Goal: Task Accomplishment & Management: Use online tool/utility

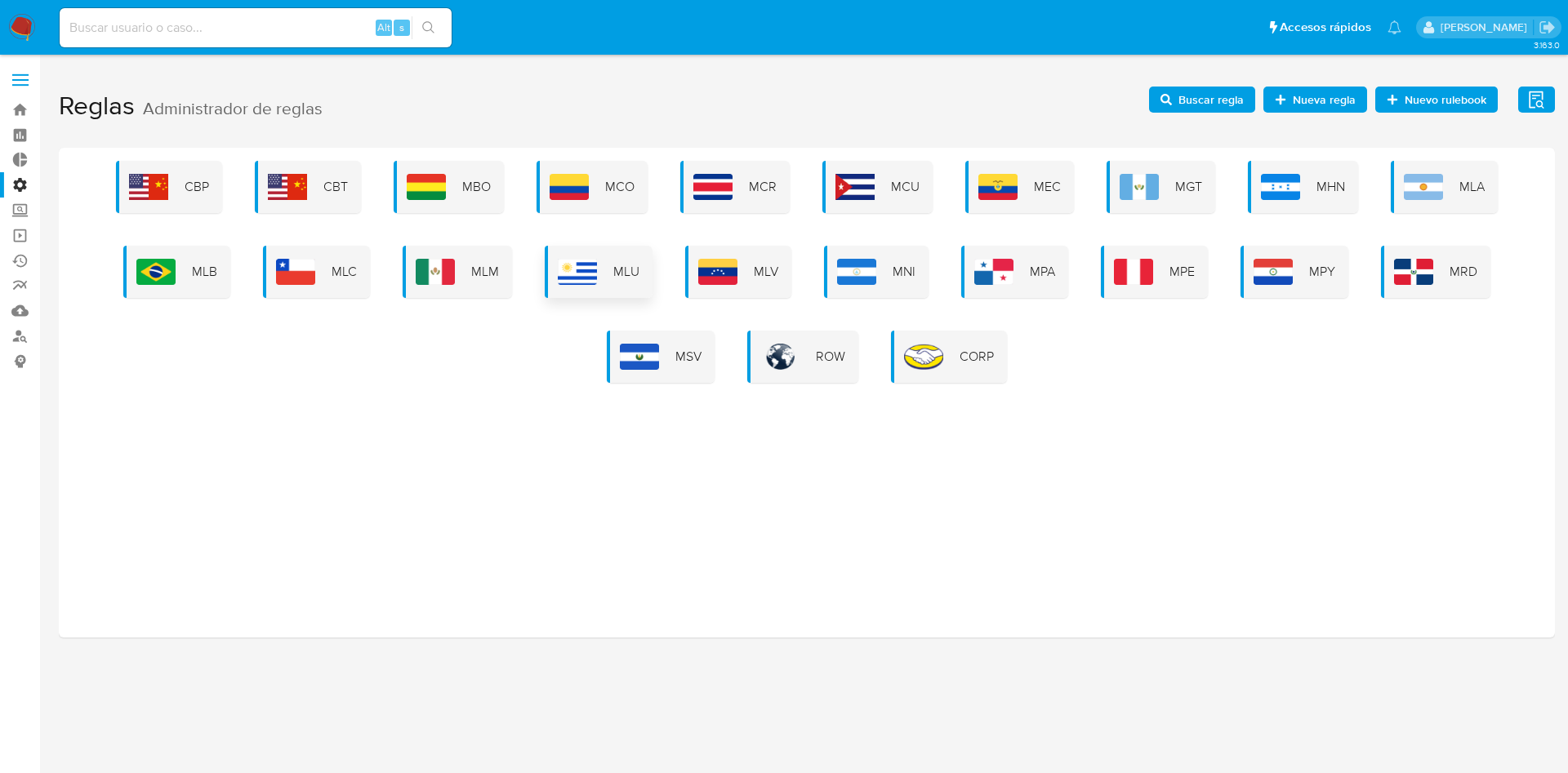
click at [607, 270] on div "MLU" at bounding box center [599, 272] width 108 height 52
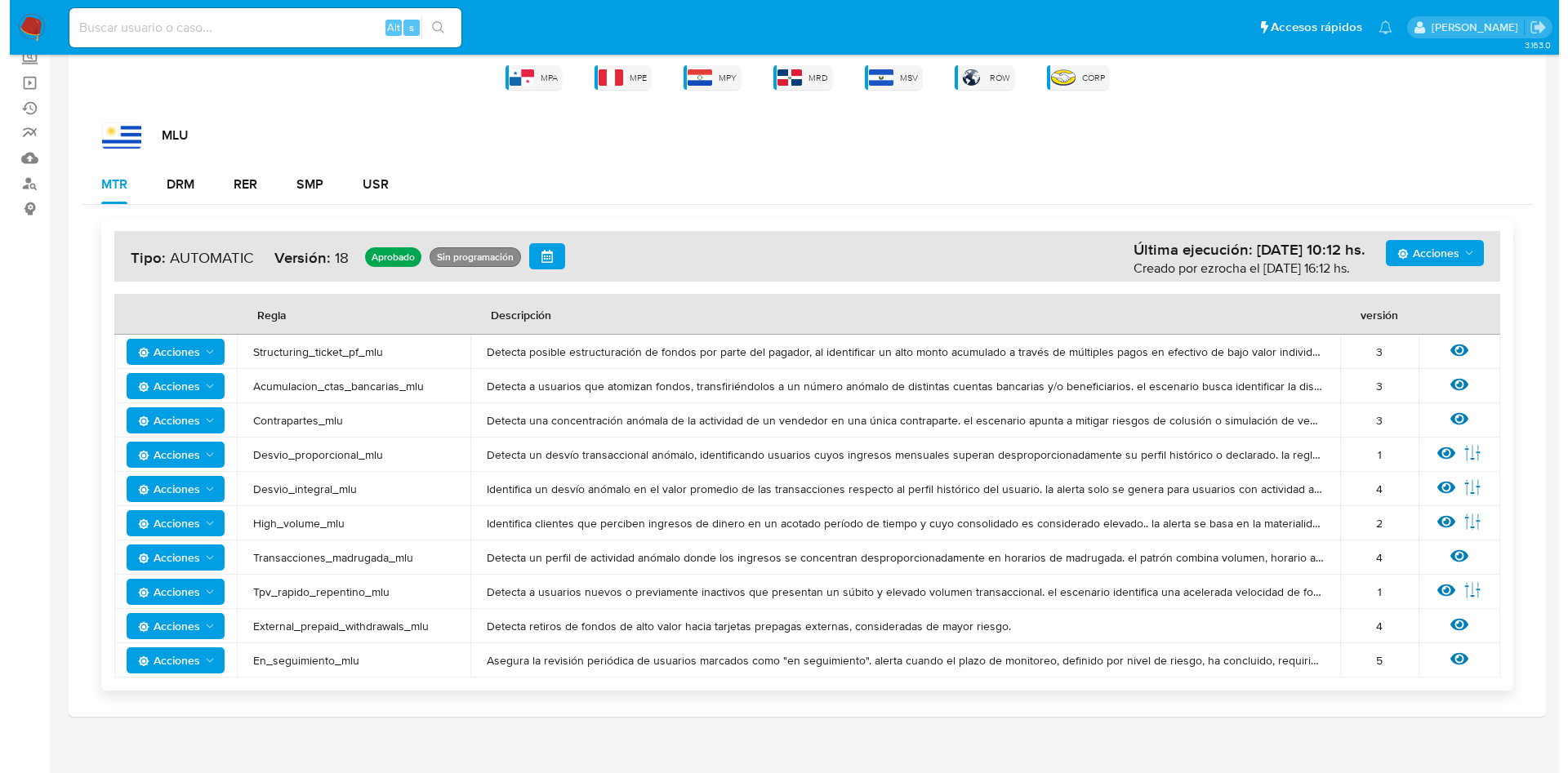
scroll to position [166, 0]
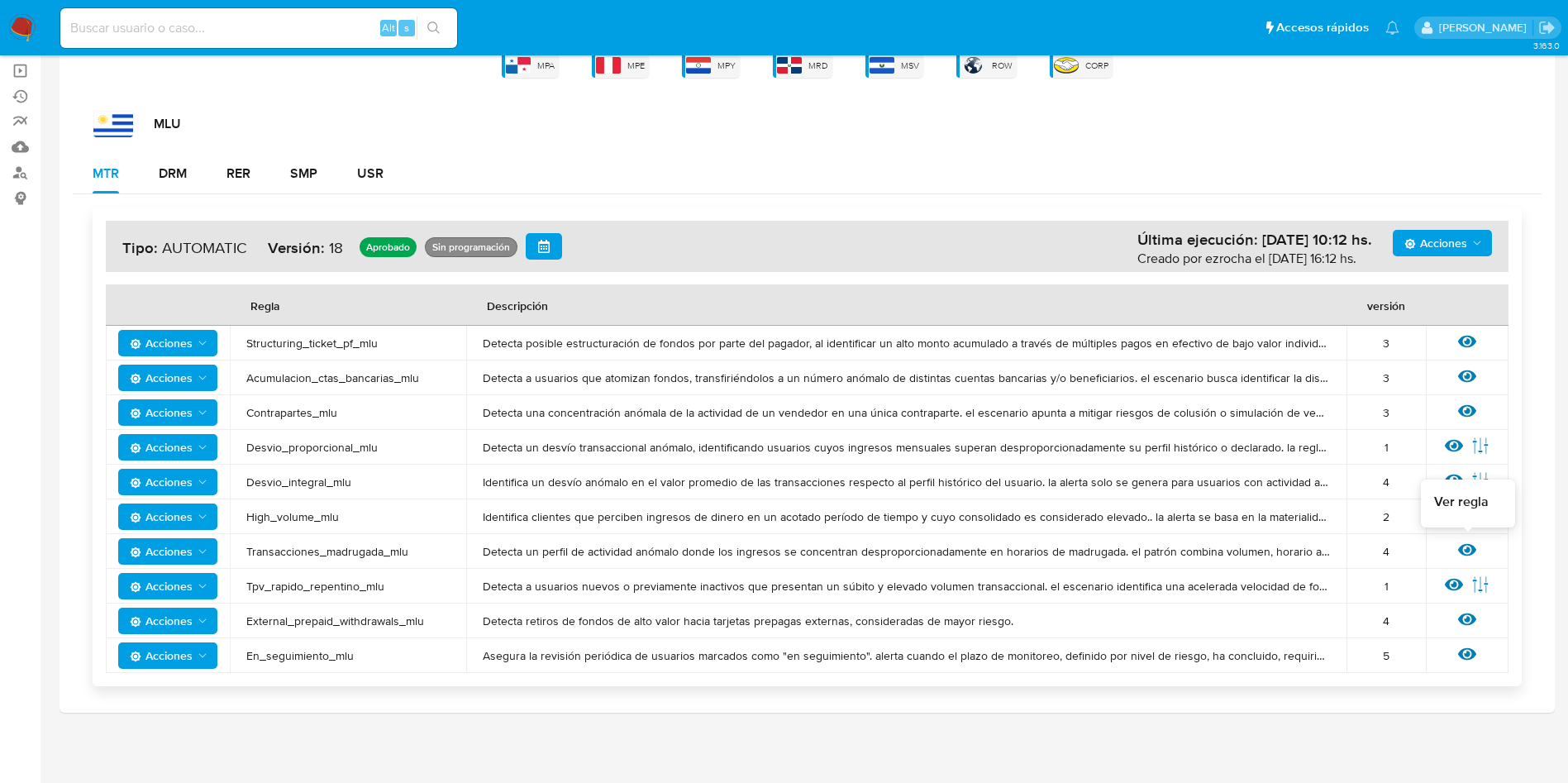
click at [1470, 550] on icon at bounding box center [1467, 550] width 18 height 13
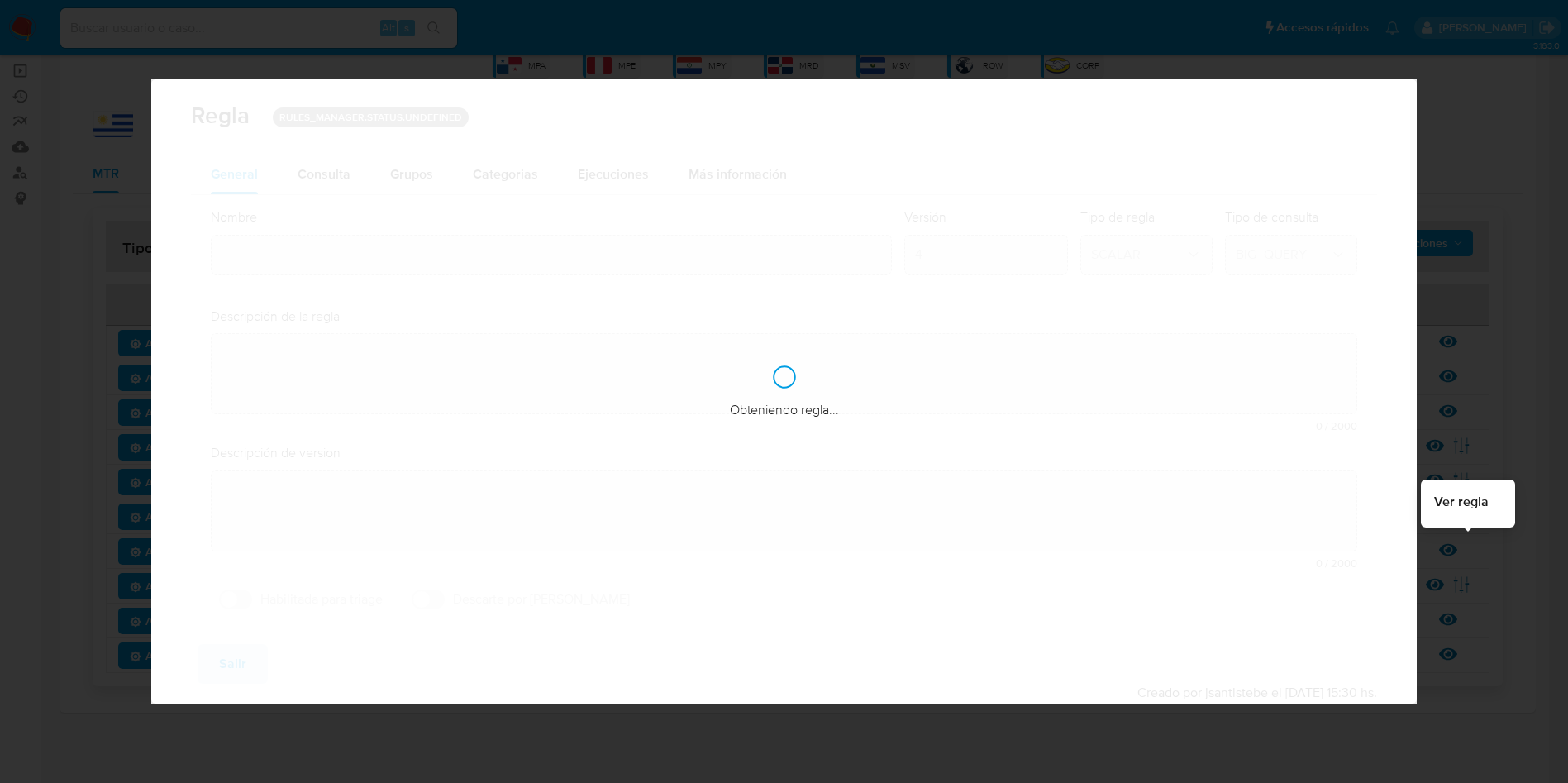
type input "Transacciones_madrugada_mlu"
type textarea "Detecta un perfil de actividad anómalo donde los ingresos se concentran desprop…"
type textarea "Escenario que tiene como objetivo monitorear cobros realizados en horarios noct…"
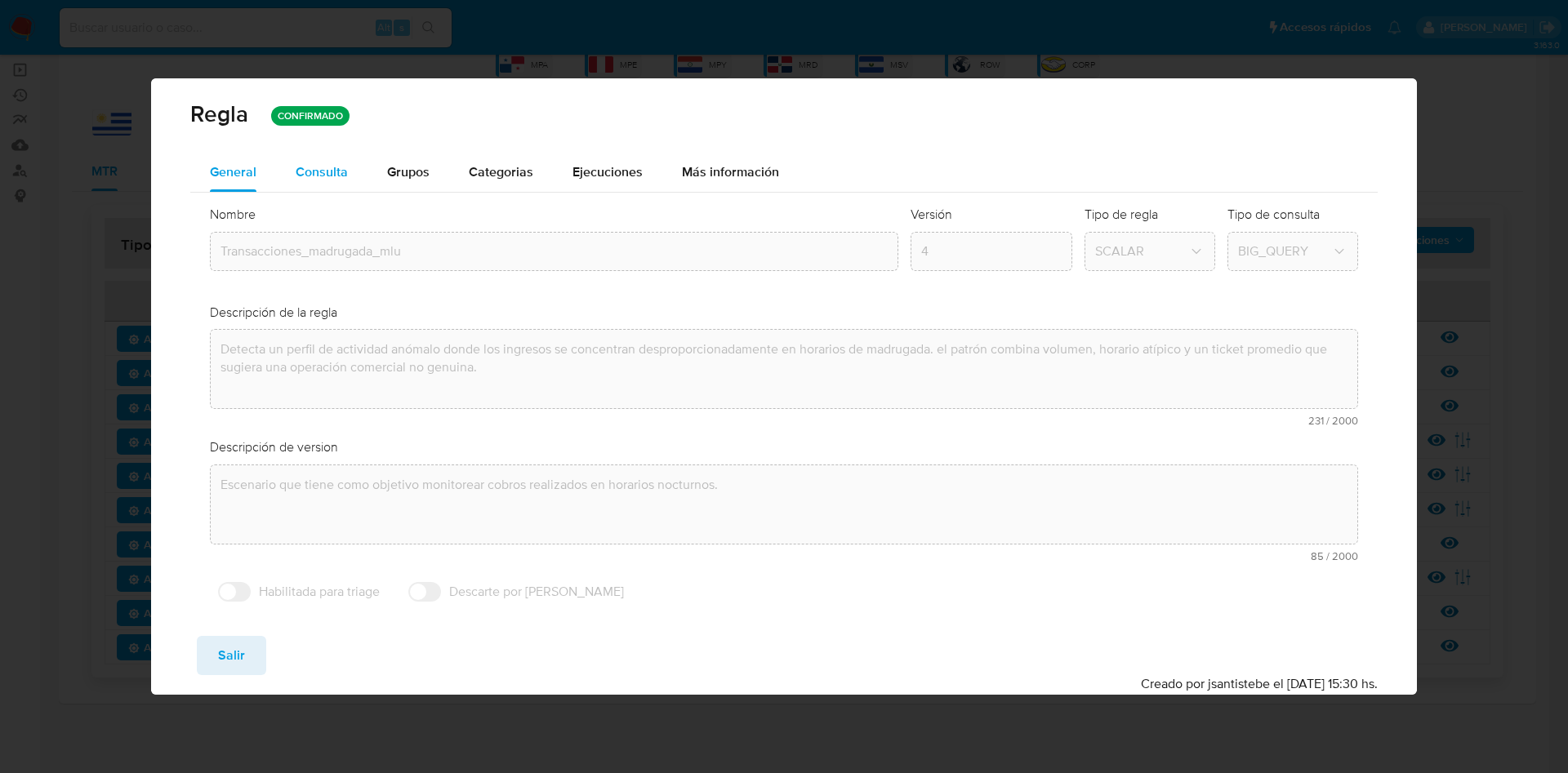
click at [334, 166] on div "Consulta" at bounding box center [322, 173] width 52 height 13
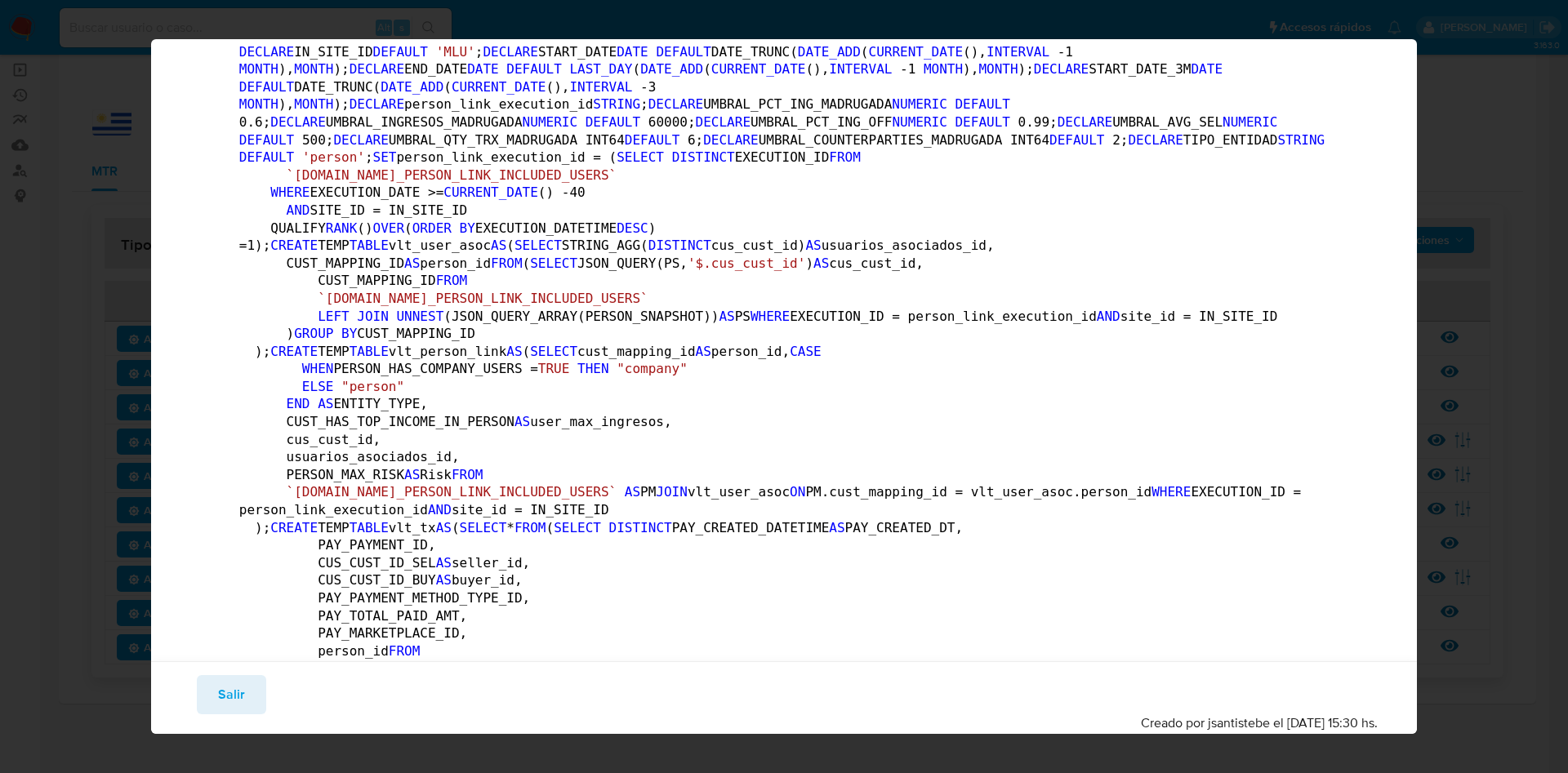
scroll to position [0, 0]
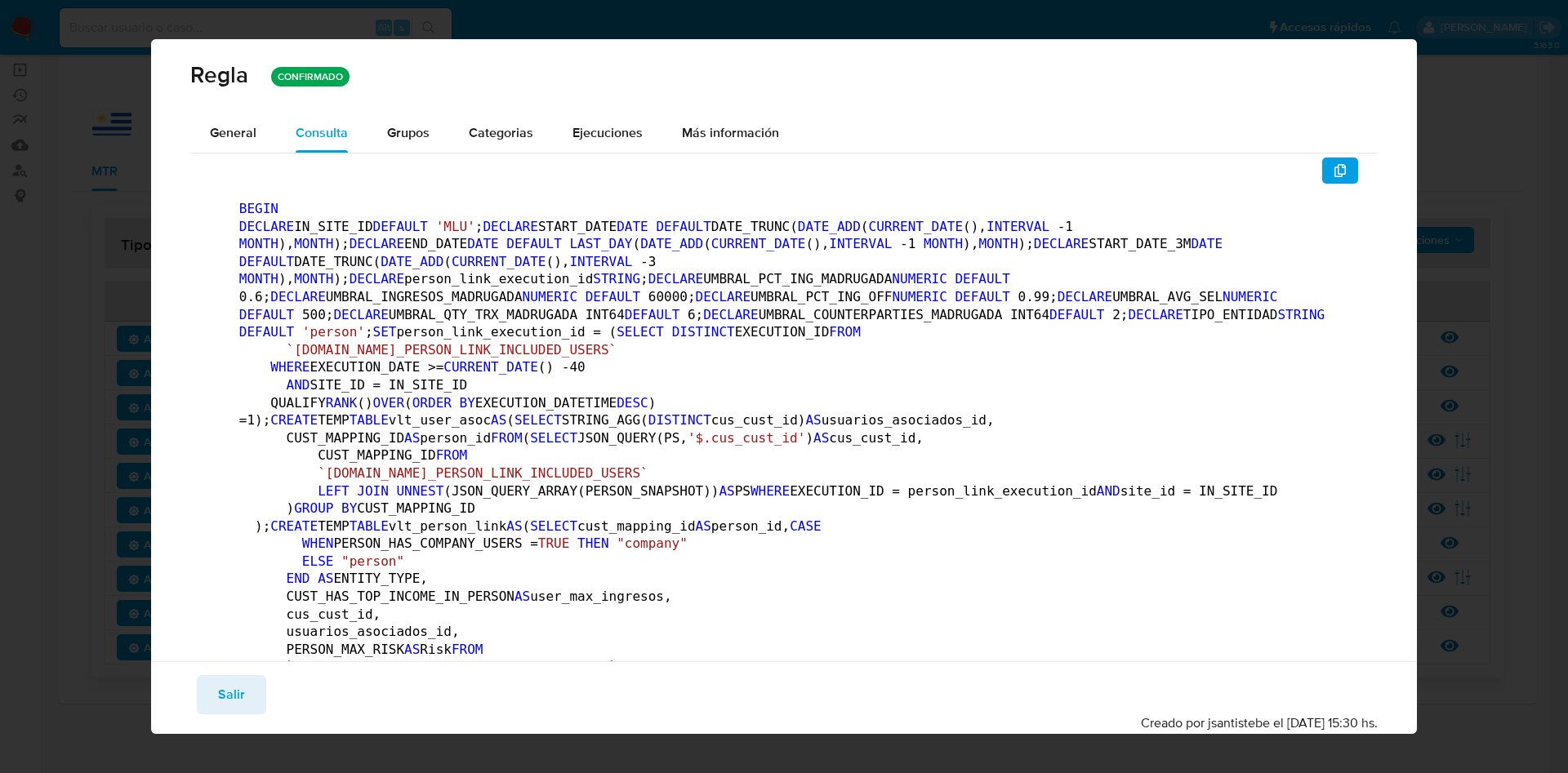
drag, startPoint x: 1320, startPoint y: 182, endPoint x: 1295, endPoint y: 209, distance: 36.8
click at [1322, 182] on button "button" at bounding box center [1339, 170] width 36 height 26
click at [242, 698] on span "Salir" at bounding box center [232, 694] width 27 height 36
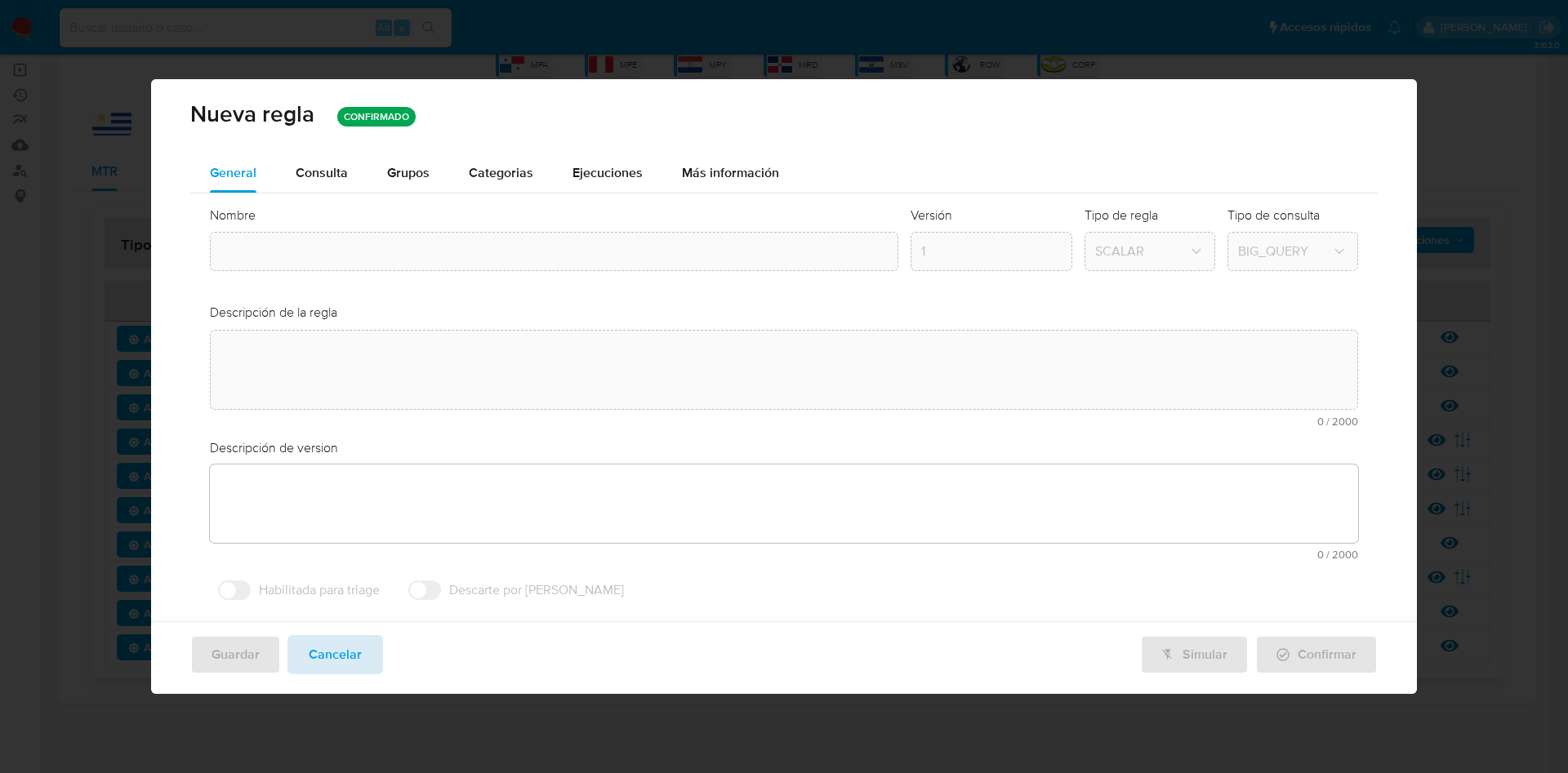
type input "Transacciones_madrugada_mlu"
type textarea "Detecta un perfil de actividad anómalo donde los ingresos se concentran desprop…"
type textarea "Escenario que tiene como objetivo monitorear cobros realizados en horarios noct…"
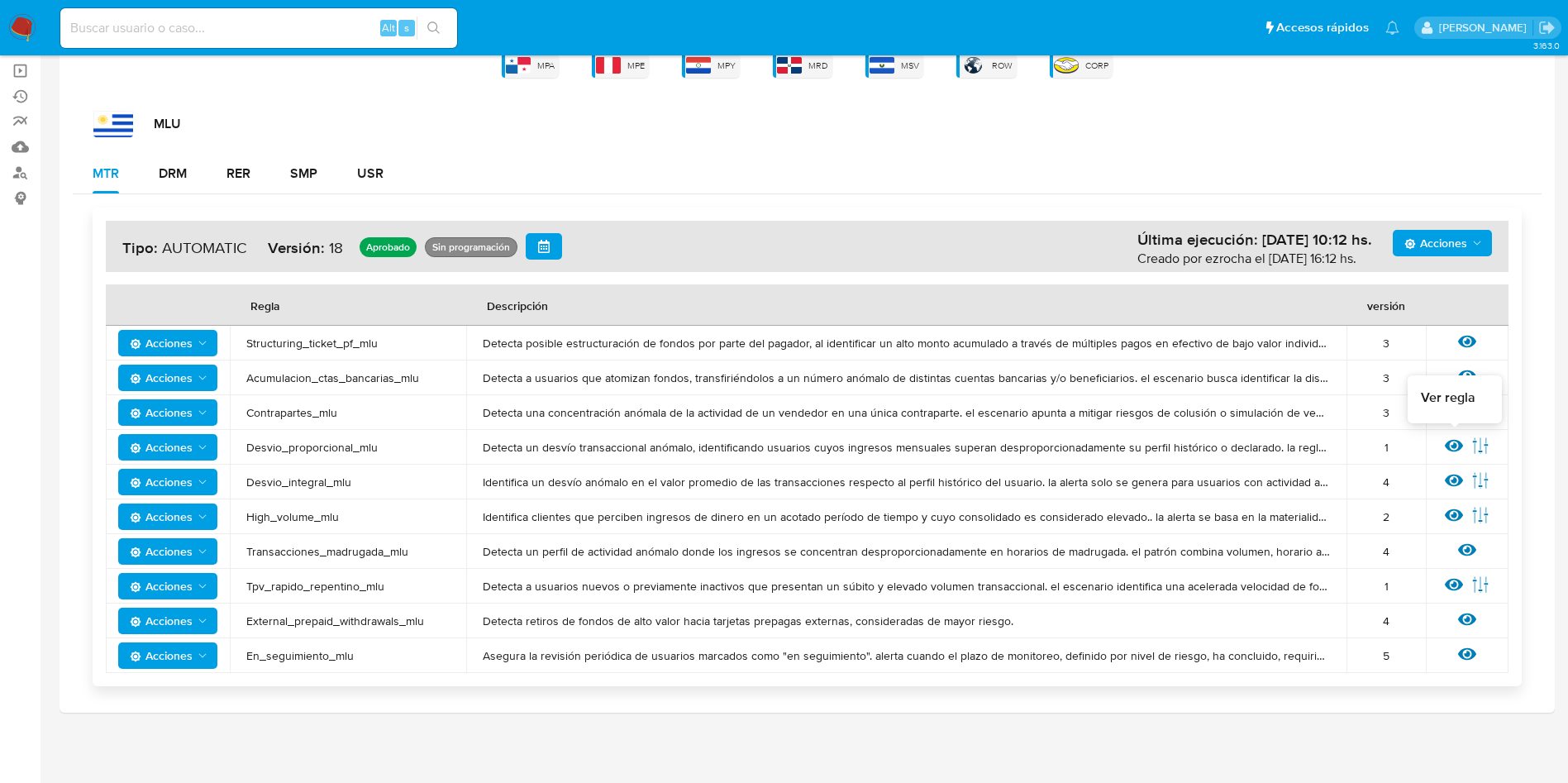
click at [1454, 447] on icon at bounding box center [1454, 445] width 18 height 13
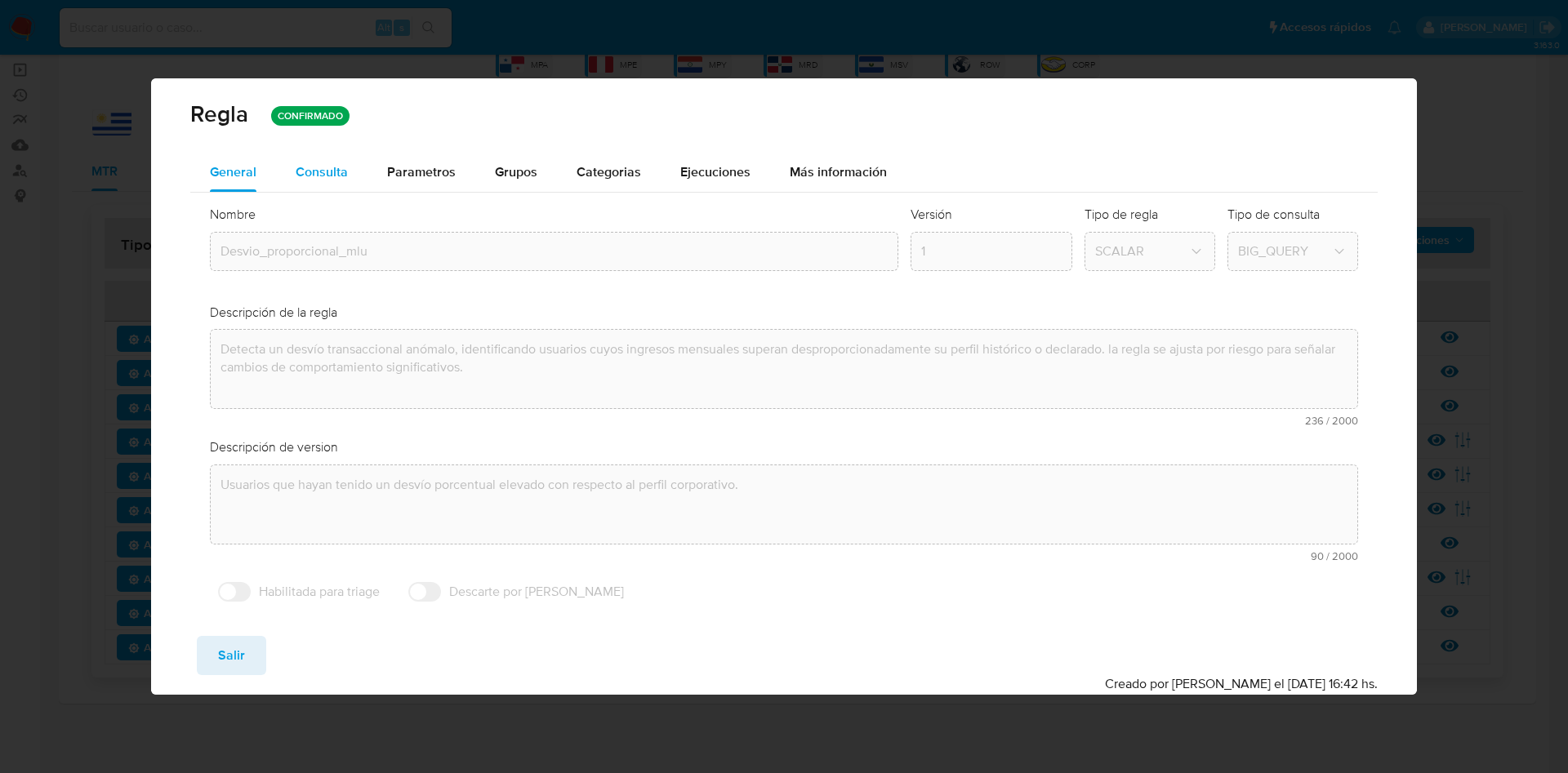
click at [361, 162] on button "Consulta" at bounding box center [321, 172] width 91 height 39
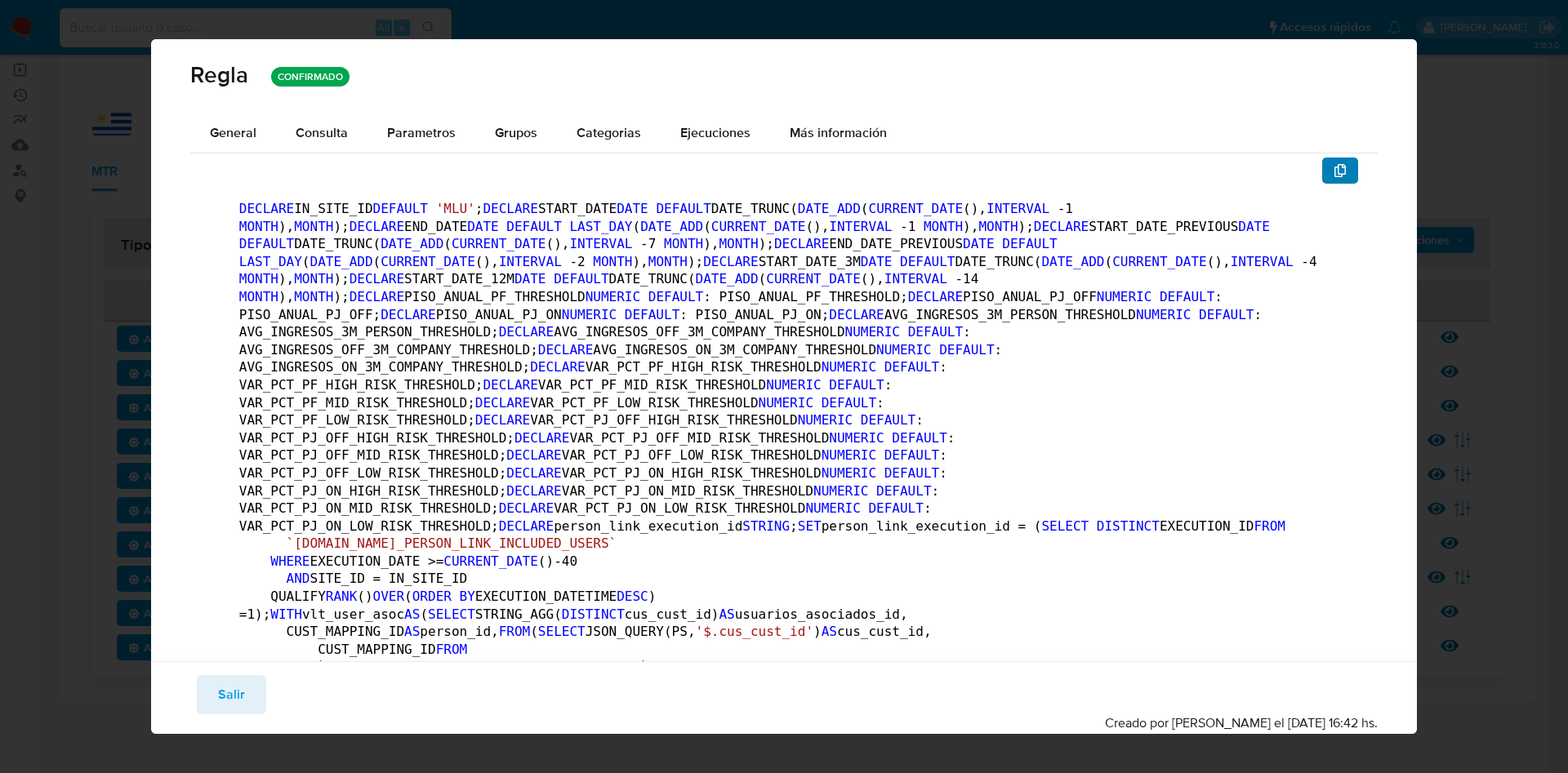
click at [1335, 174] on button "button" at bounding box center [1339, 170] width 36 height 26
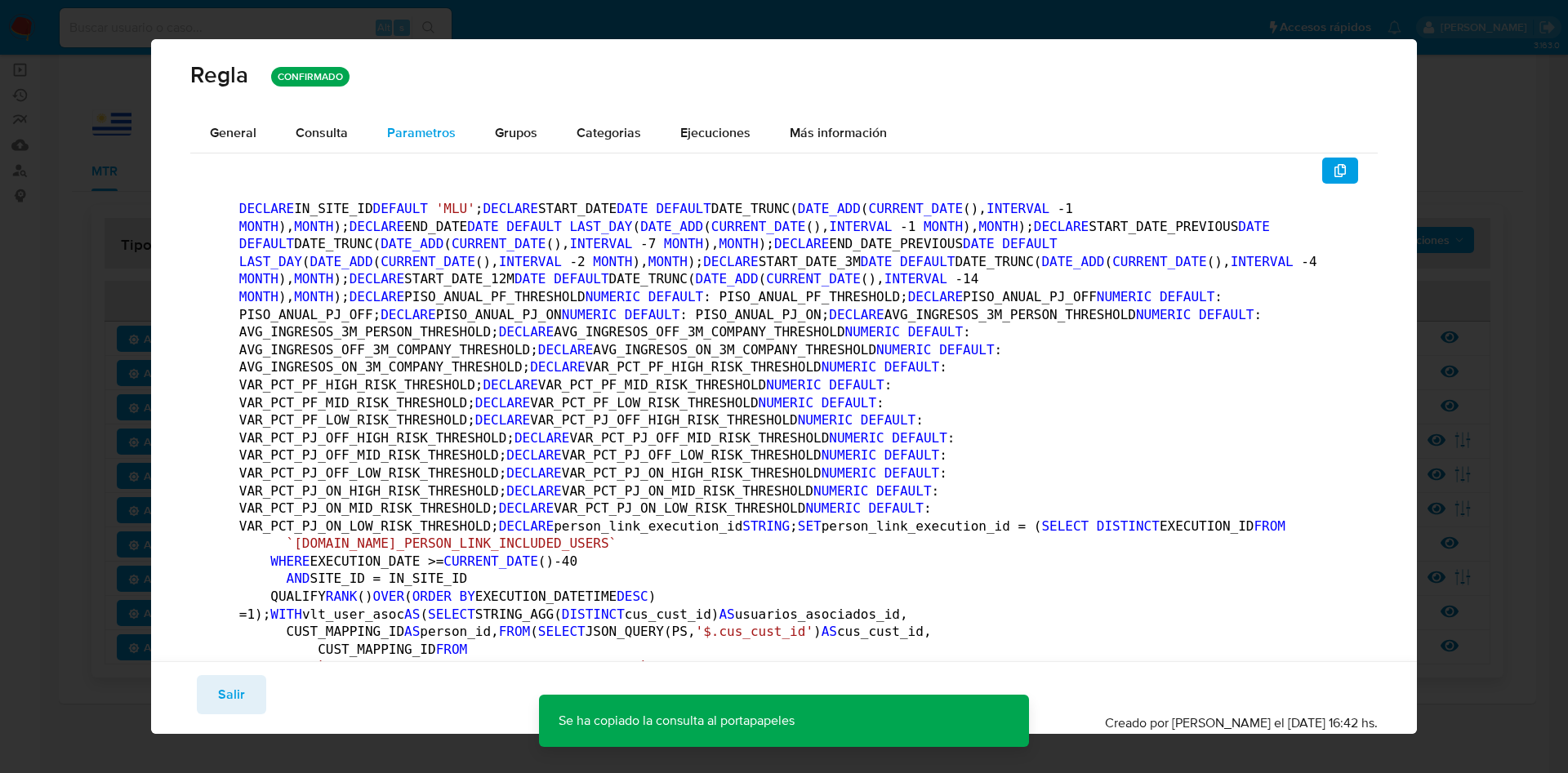
click at [391, 128] on span "Parametros" at bounding box center [421, 133] width 68 height 19
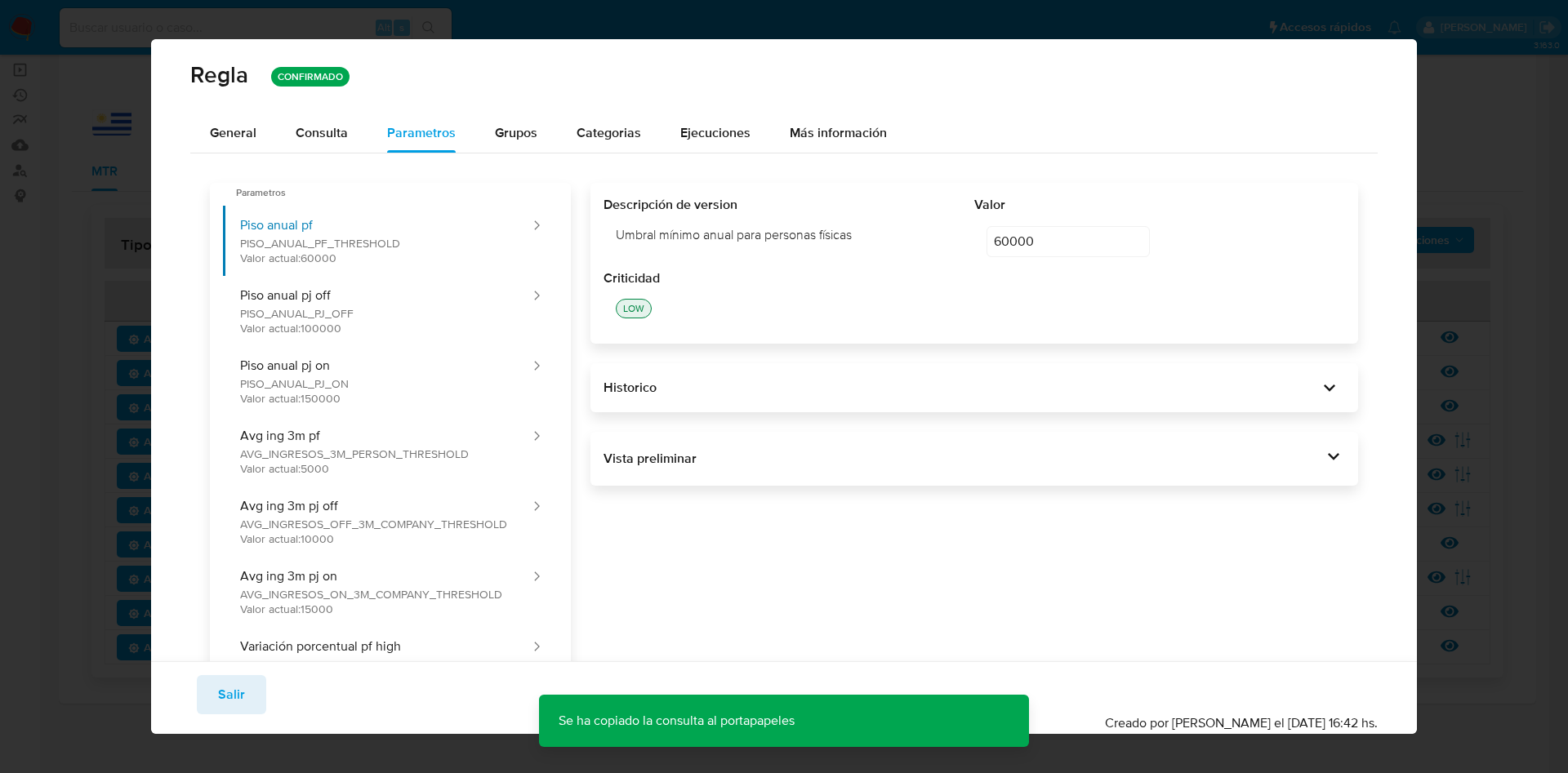
click at [1287, 426] on div "Descripción de version Umbral mínimo anual para personas físicas Valor 60000 60…" at bounding box center [964, 727] width 787 height 1089
click at [1313, 443] on div "Vista preliminar DECLARE IN_SITE_ID DEFAULT 'MLU' ; DECLARE START_DATE DATE DEF…" at bounding box center [973, 459] width 768 height 54
click at [1323, 463] on icon at bounding box center [1334, 456] width 23 height 23
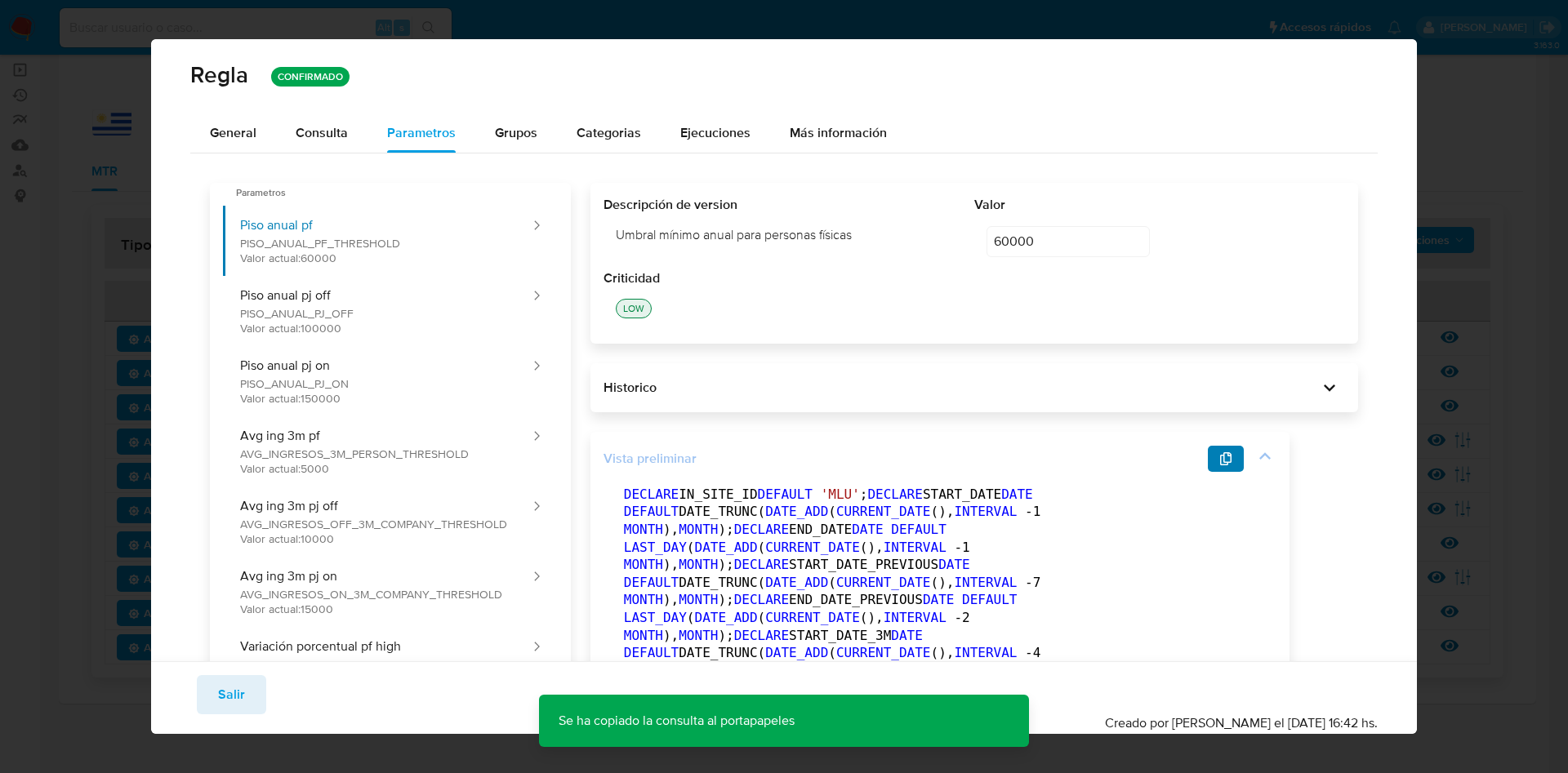
click at [1225, 460] on icon "button" at bounding box center [1226, 459] width 13 height 13
click at [207, 699] on button "Salir" at bounding box center [232, 694] width 69 height 39
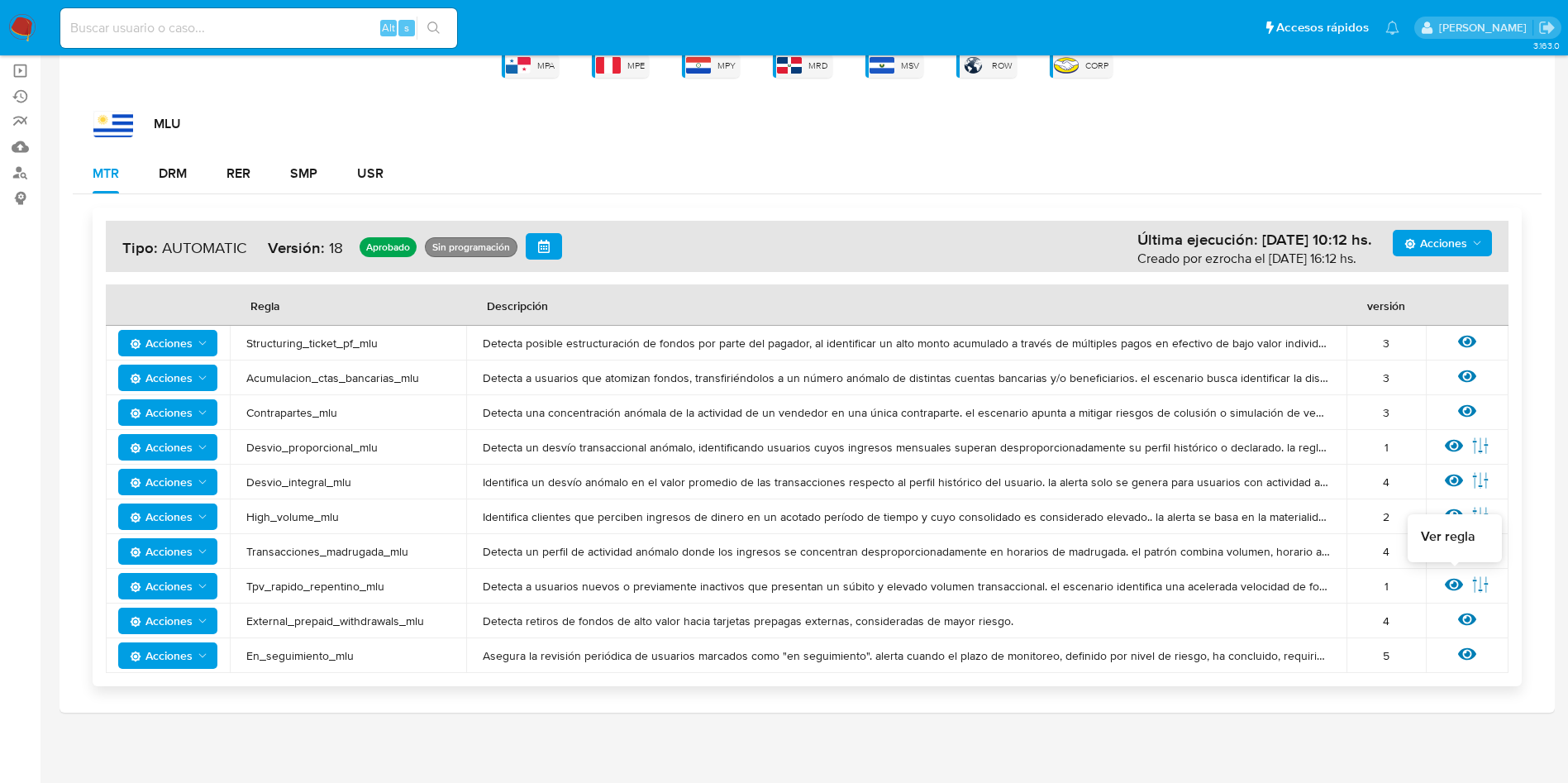
click at [1455, 578] on icon at bounding box center [1454, 584] width 18 height 18
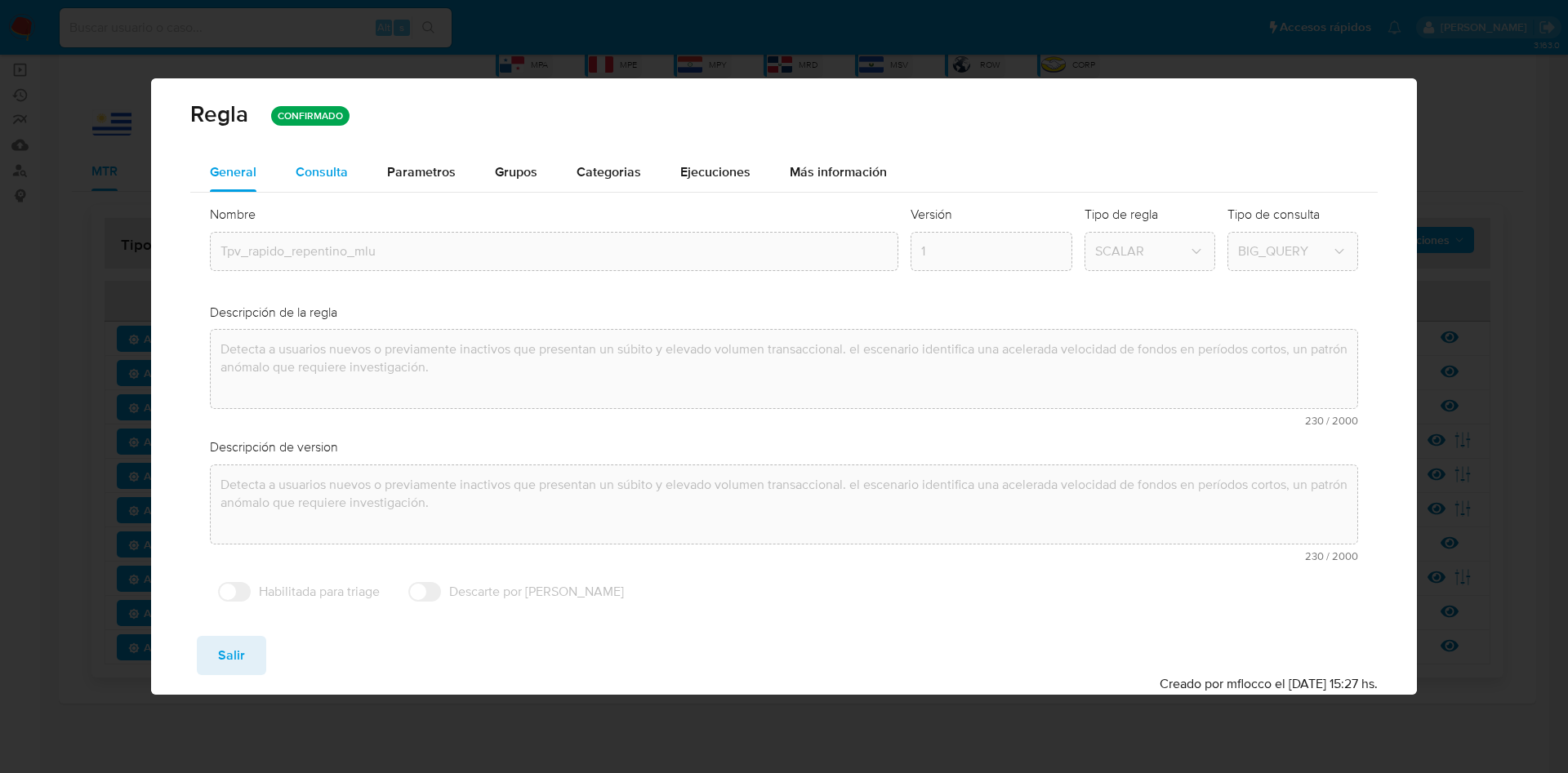
click at [302, 169] on div "Consulta" at bounding box center [322, 173] width 52 height 13
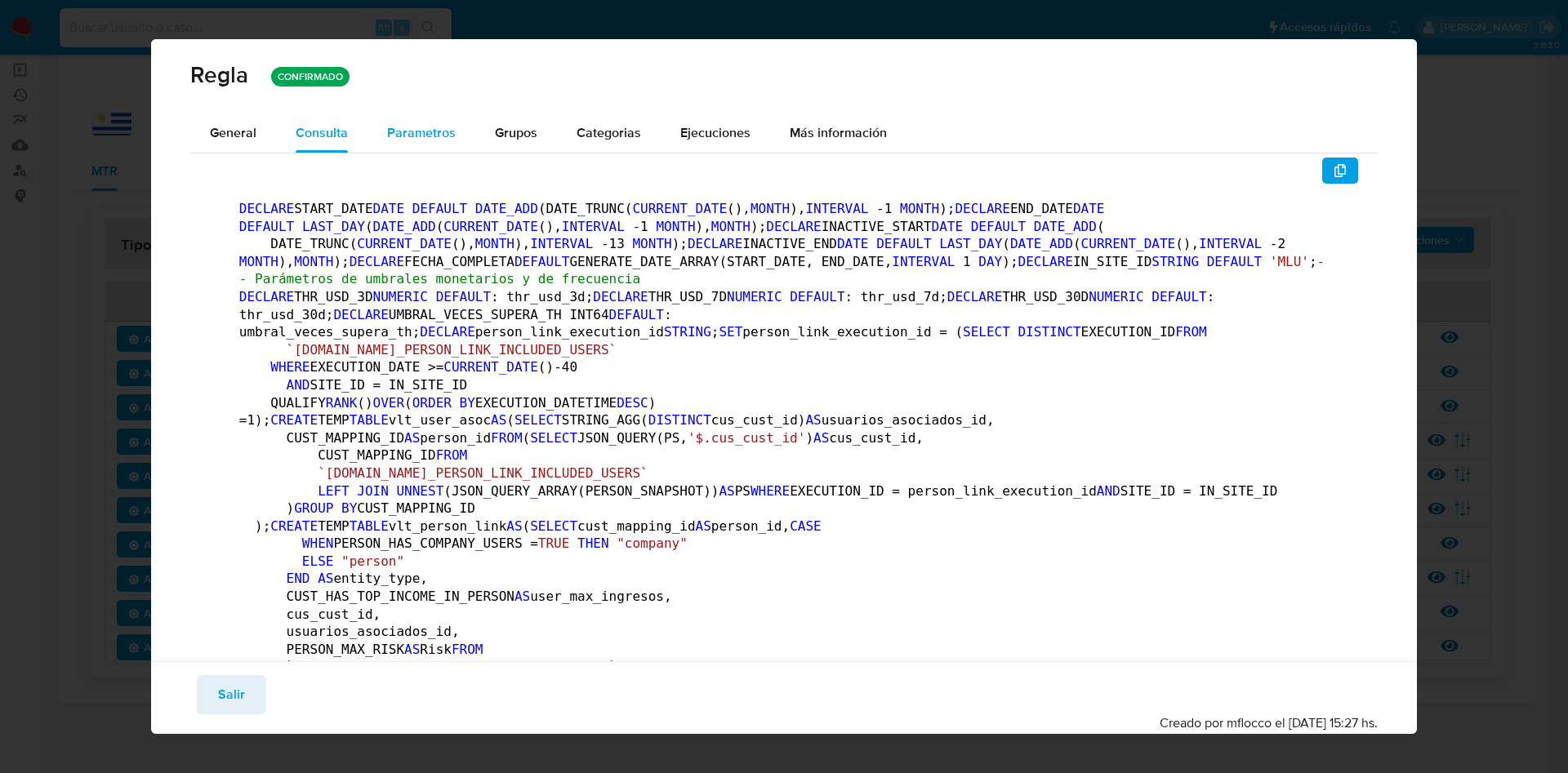
click at [423, 128] on span "Parametros" at bounding box center [421, 133] width 68 height 19
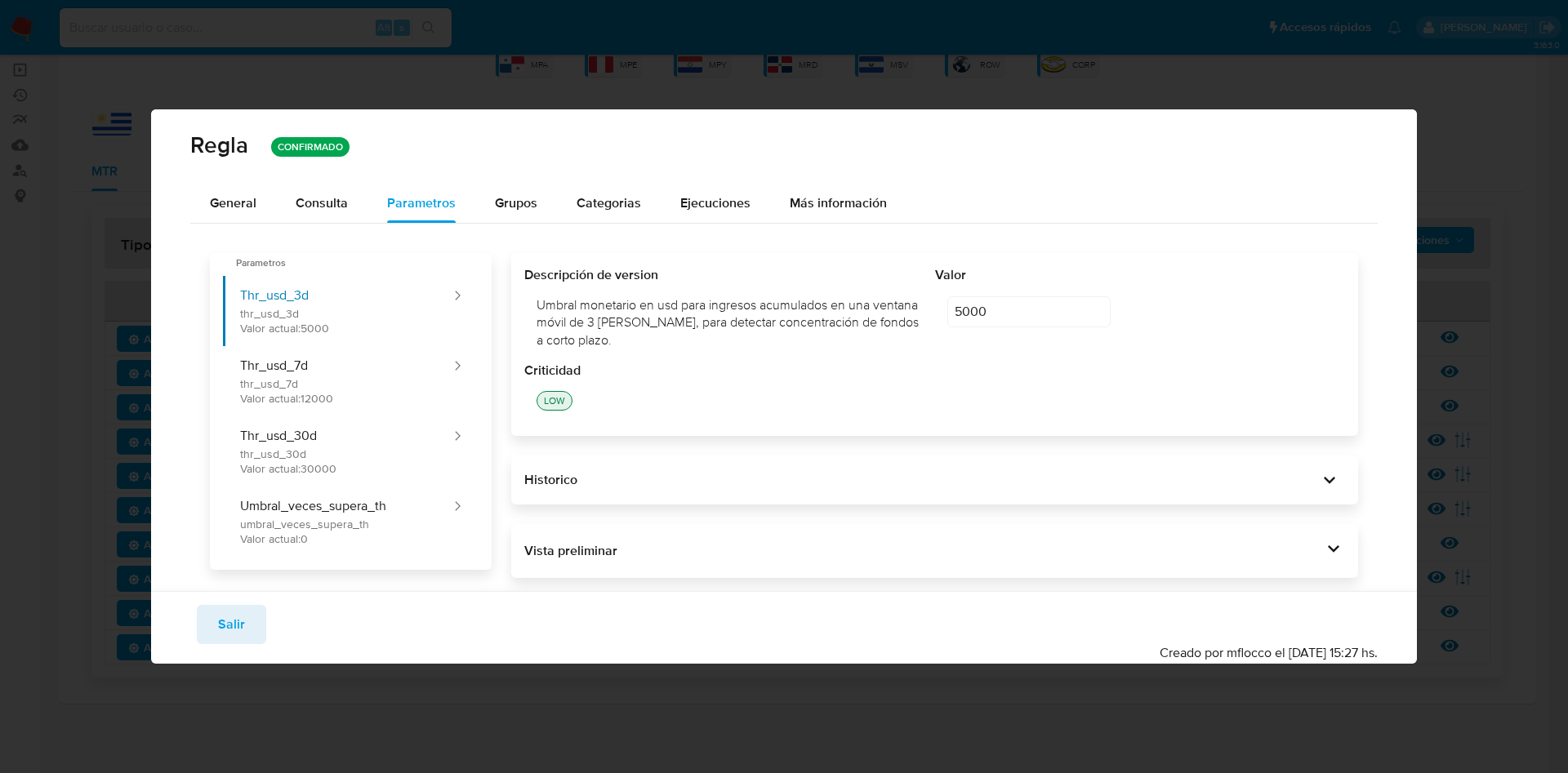
click at [1175, 495] on div "Historico" at bounding box center [934, 479] width 846 height 49
click at [1283, 481] on div "Historico" at bounding box center [921, 479] width 794 height 18
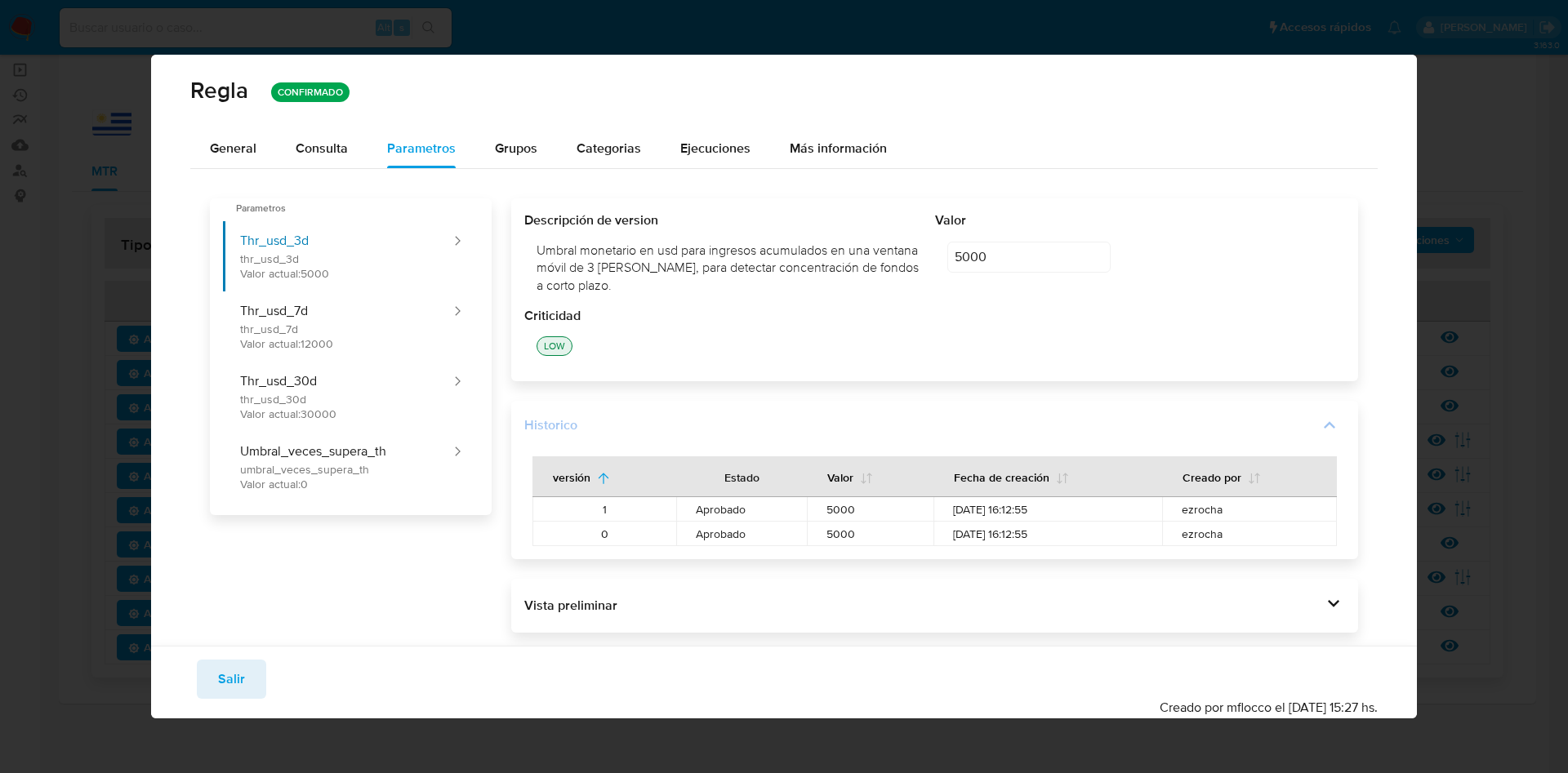
click at [1331, 427] on icon at bounding box center [1330, 425] width 23 height 23
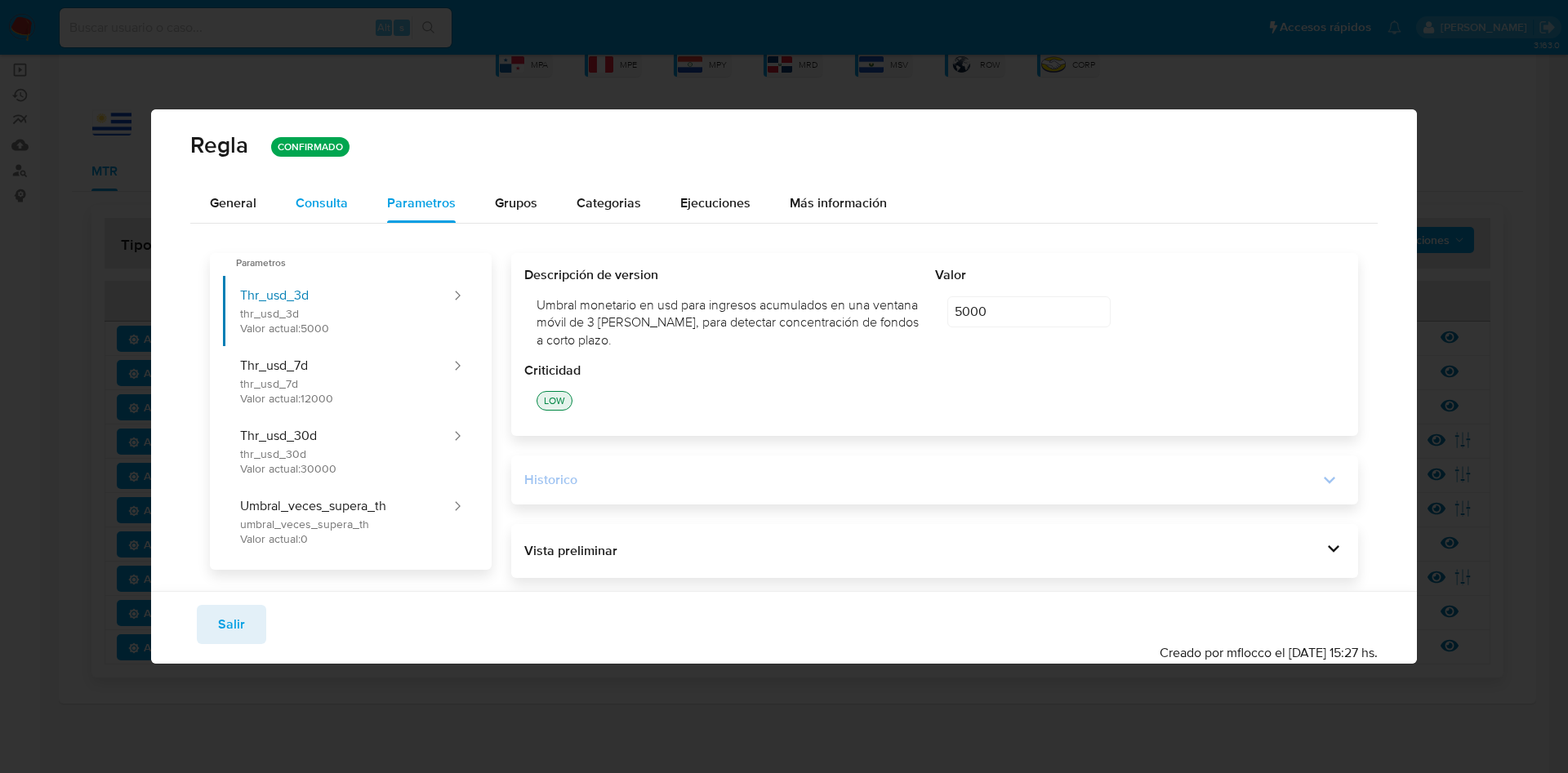
click at [316, 199] on div "Consulta" at bounding box center [322, 204] width 52 height 13
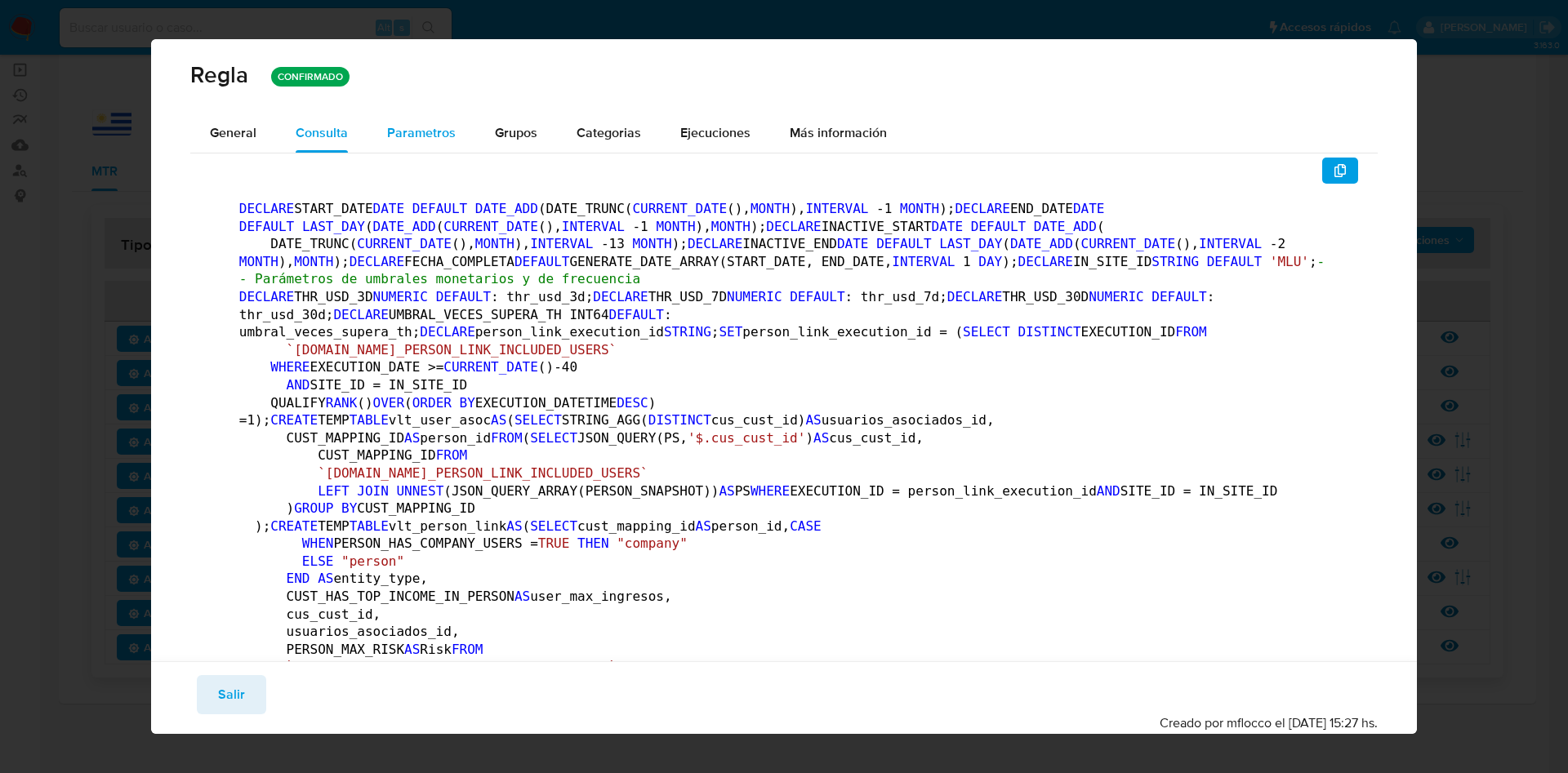
click at [436, 125] on span "Parametros" at bounding box center [421, 133] width 68 height 19
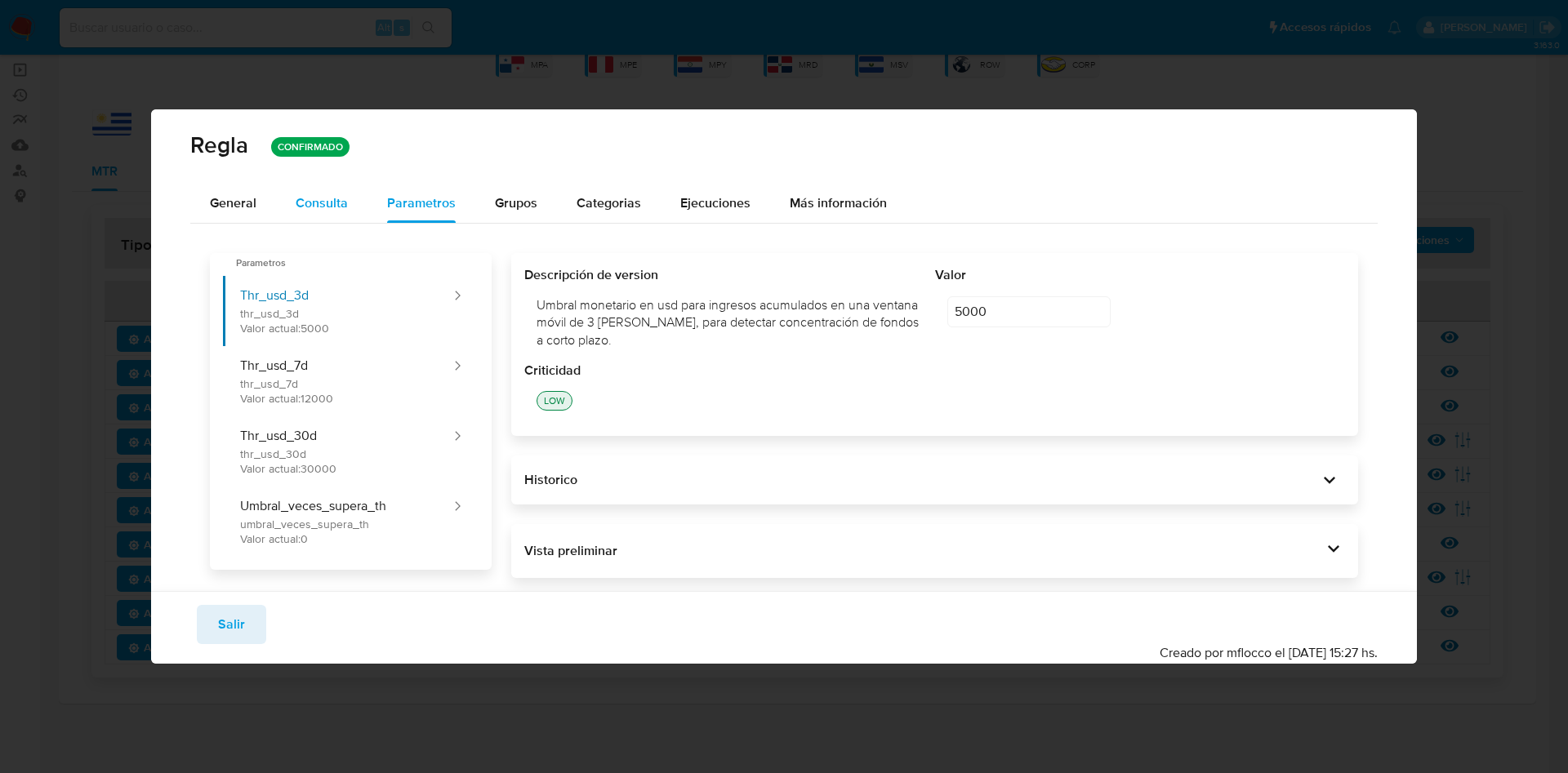
click at [321, 204] on div "Consulta" at bounding box center [322, 204] width 52 height 13
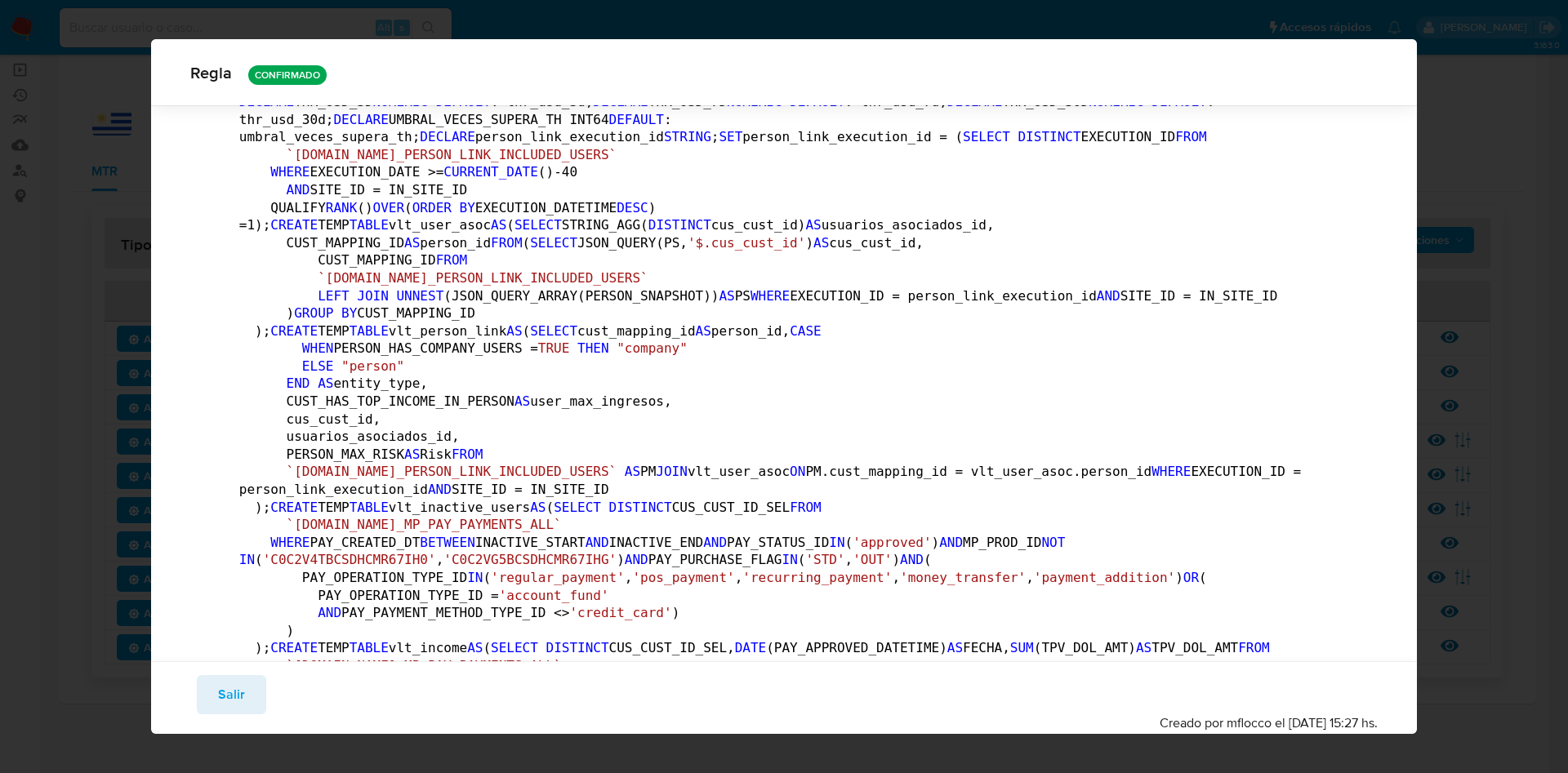
scroll to position [236, 0]
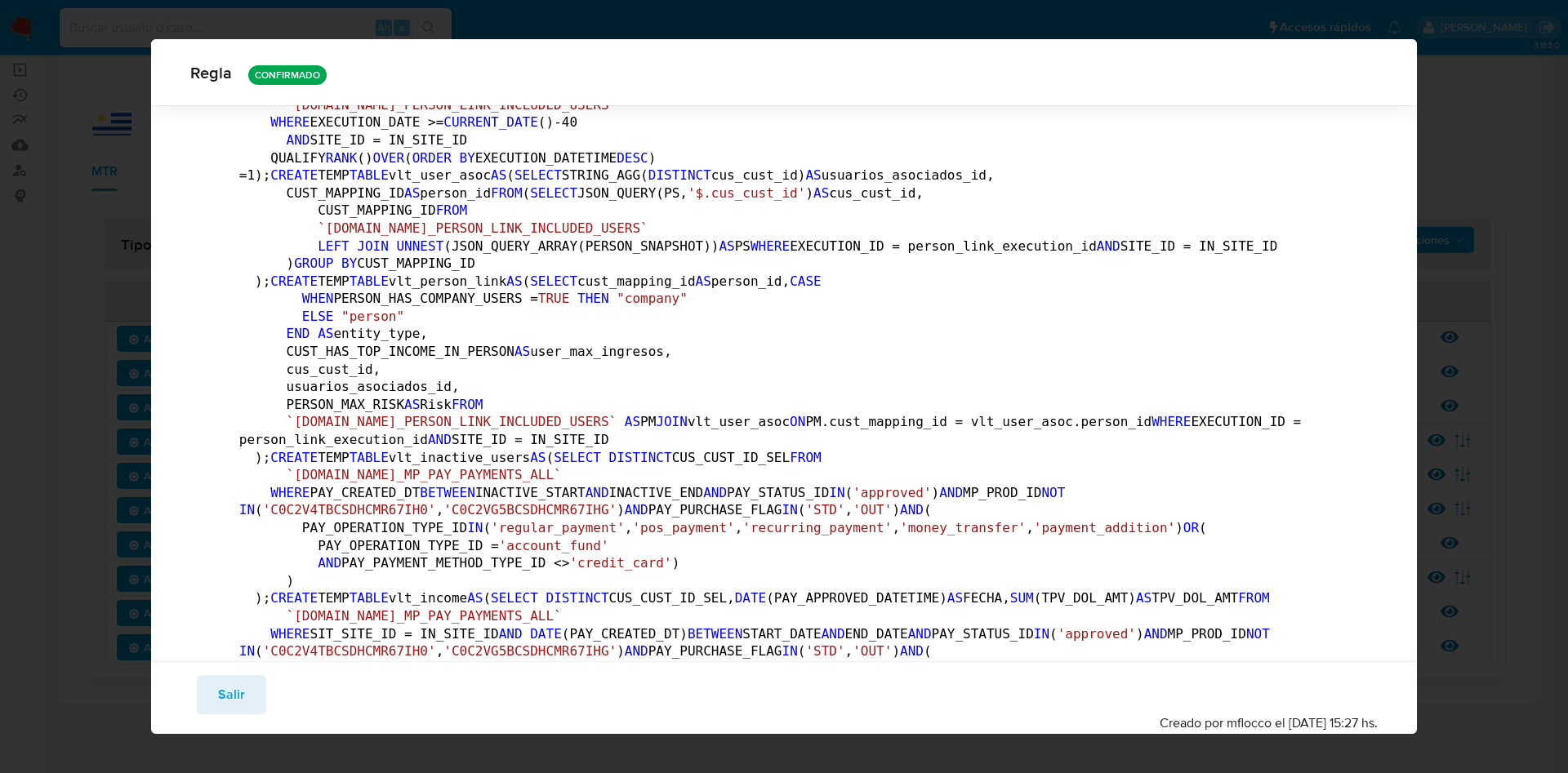
drag, startPoint x: 252, startPoint y: 372, endPoint x: 282, endPoint y: 374, distance: 30.1
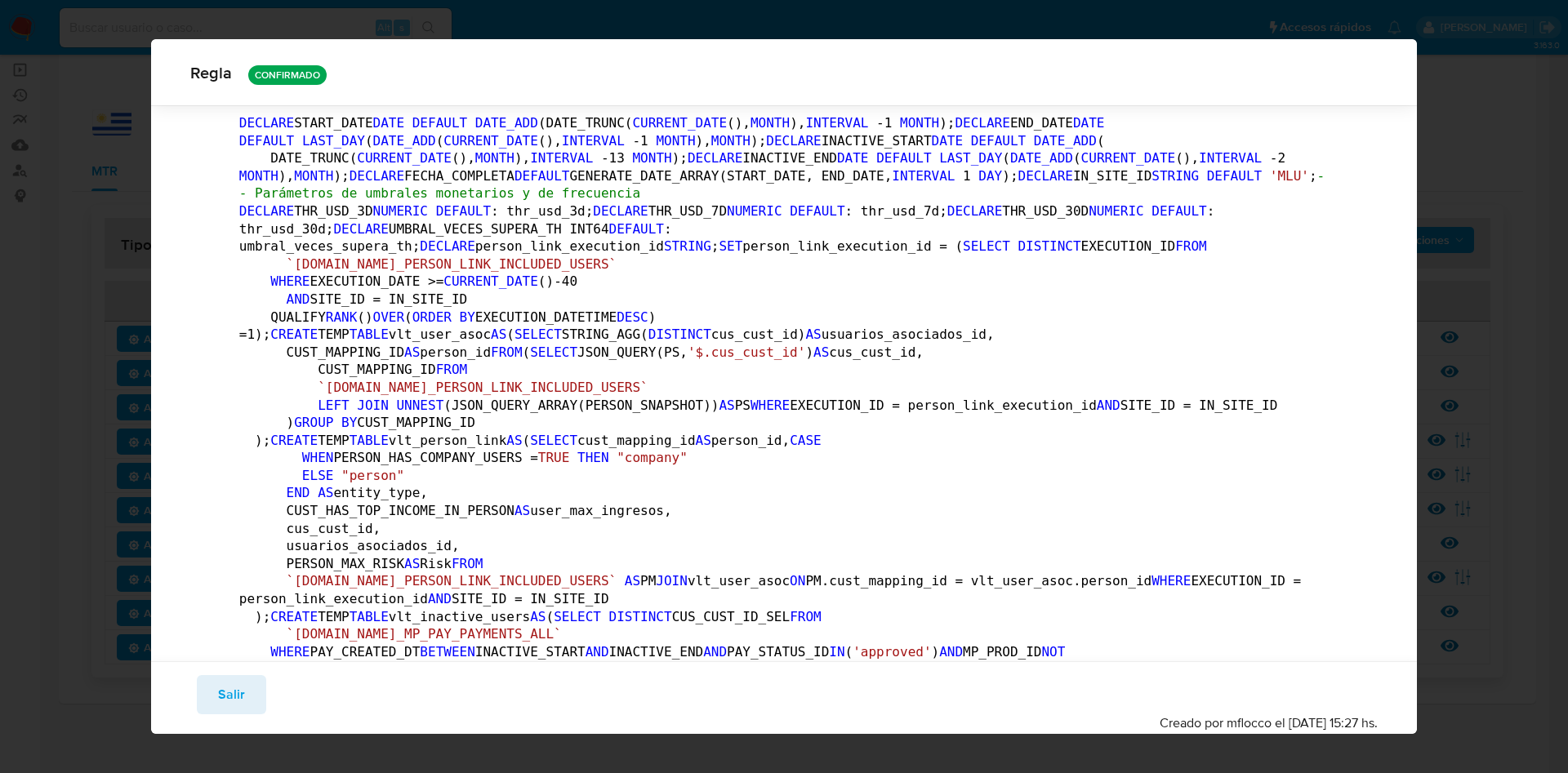
scroll to position [0, 0]
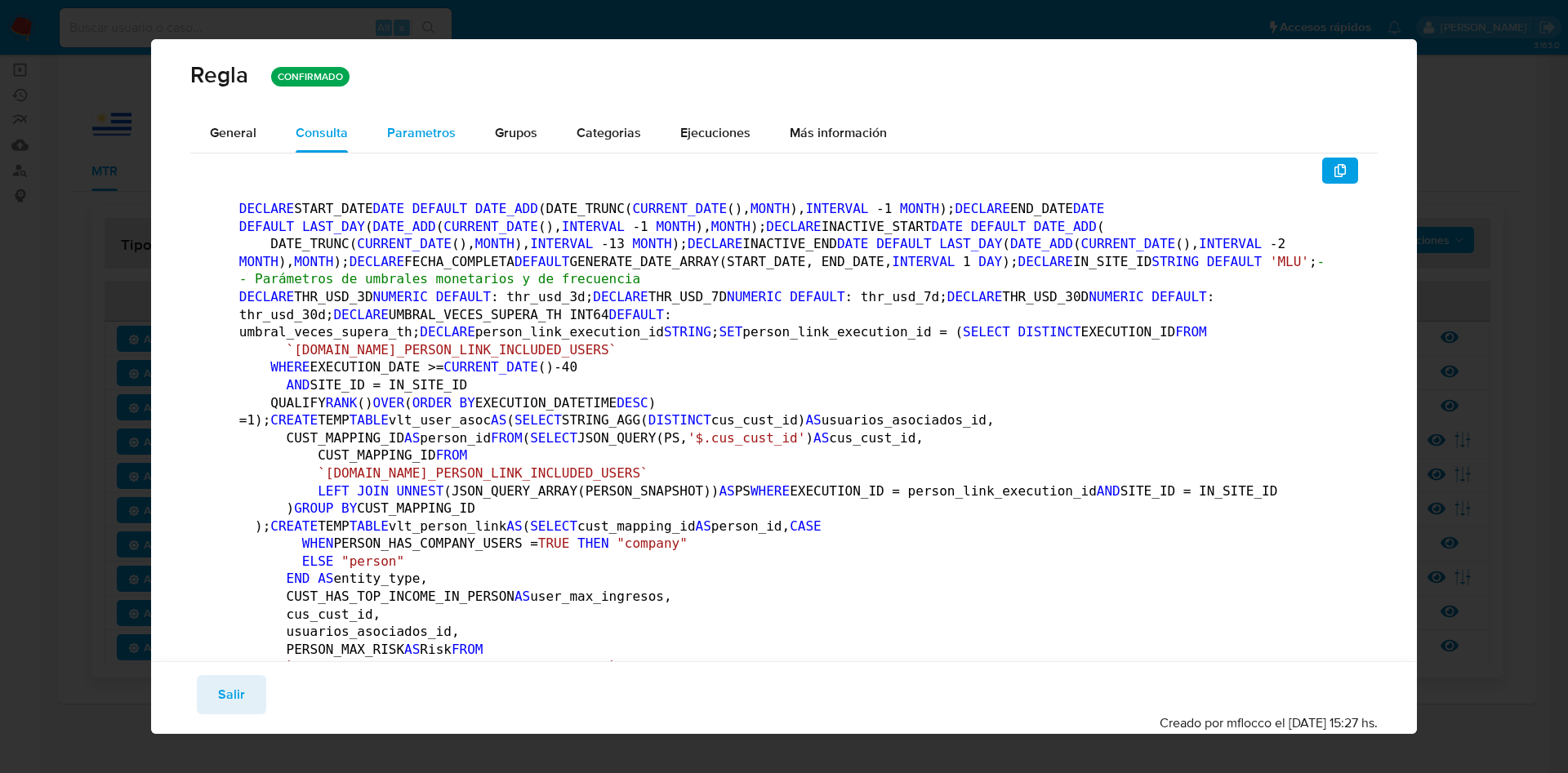
click at [418, 132] on span "Parametros" at bounding box center [421, 133] width 68 height 19
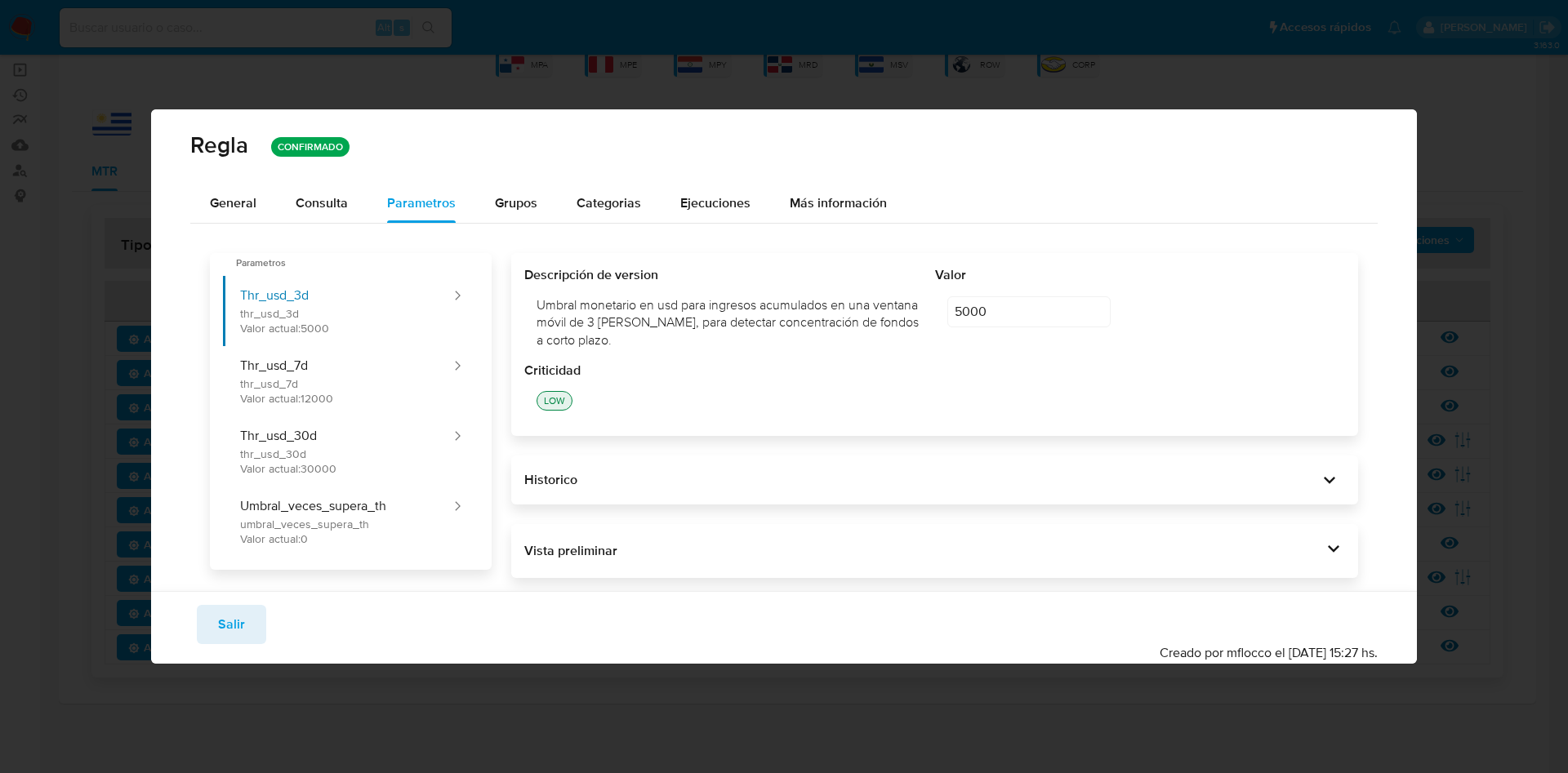
click at [939, 309] on div "5000 5000 editar contenido: Valor" at bounding box center [1139, 312] width 410 height 56
click at [983, 261] on div "Descripción de version Umbral monetario en usd para ingresos acumulados en una …" at bounding box center [934, 344] width 846 height 182
click at [908, 314] on div "Descripción de version Umbral monetario en usd para ingresos acumulados en una …" at bounding box center [935, 313] width 821 height 95
click at [311, 197] on div "Consulta" at bounding box center [322, 204] width 52 height 13
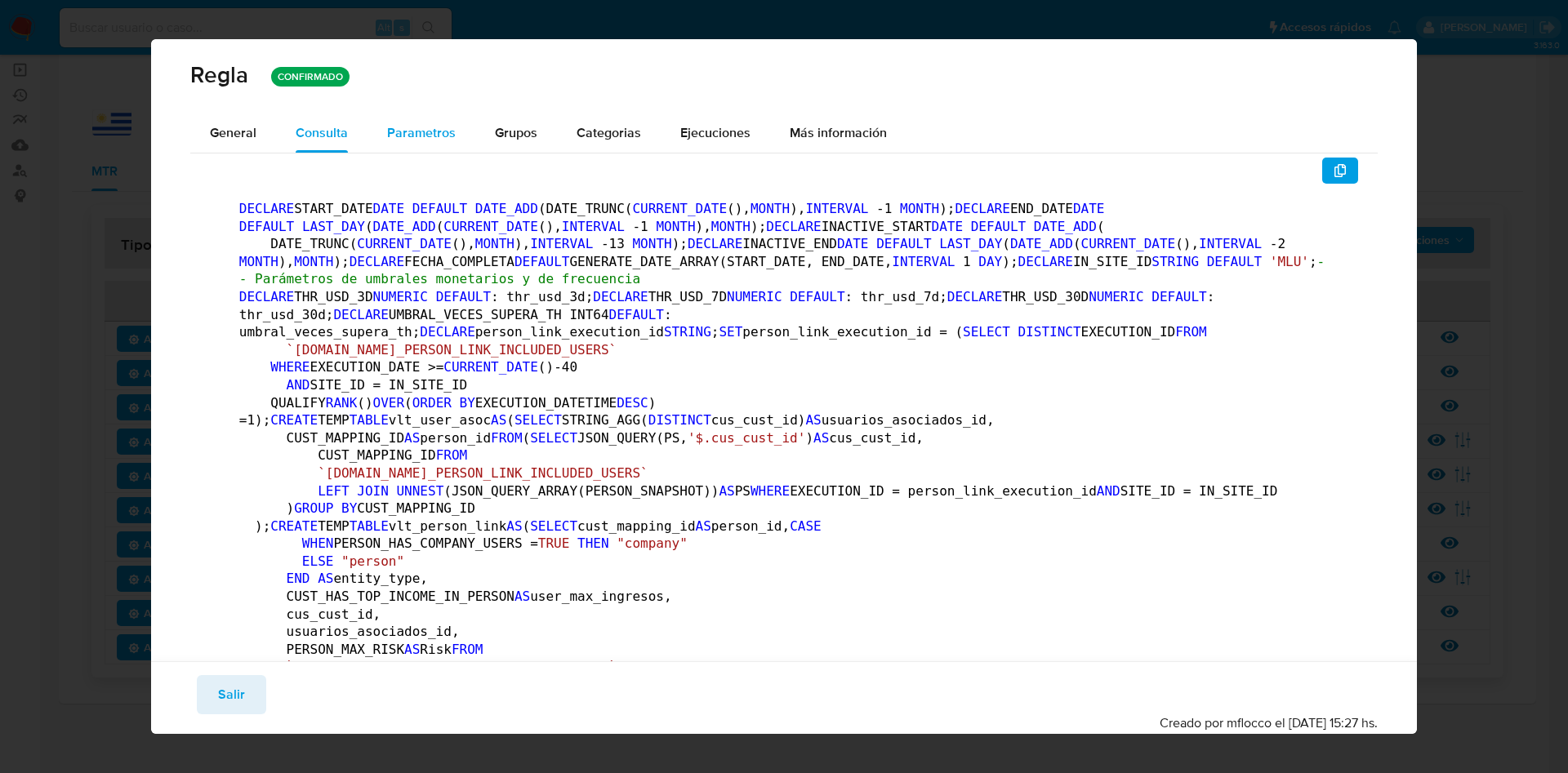
click at [429, 144] on div "Parametros" at bounding box center [421, 133] width 68 height 39
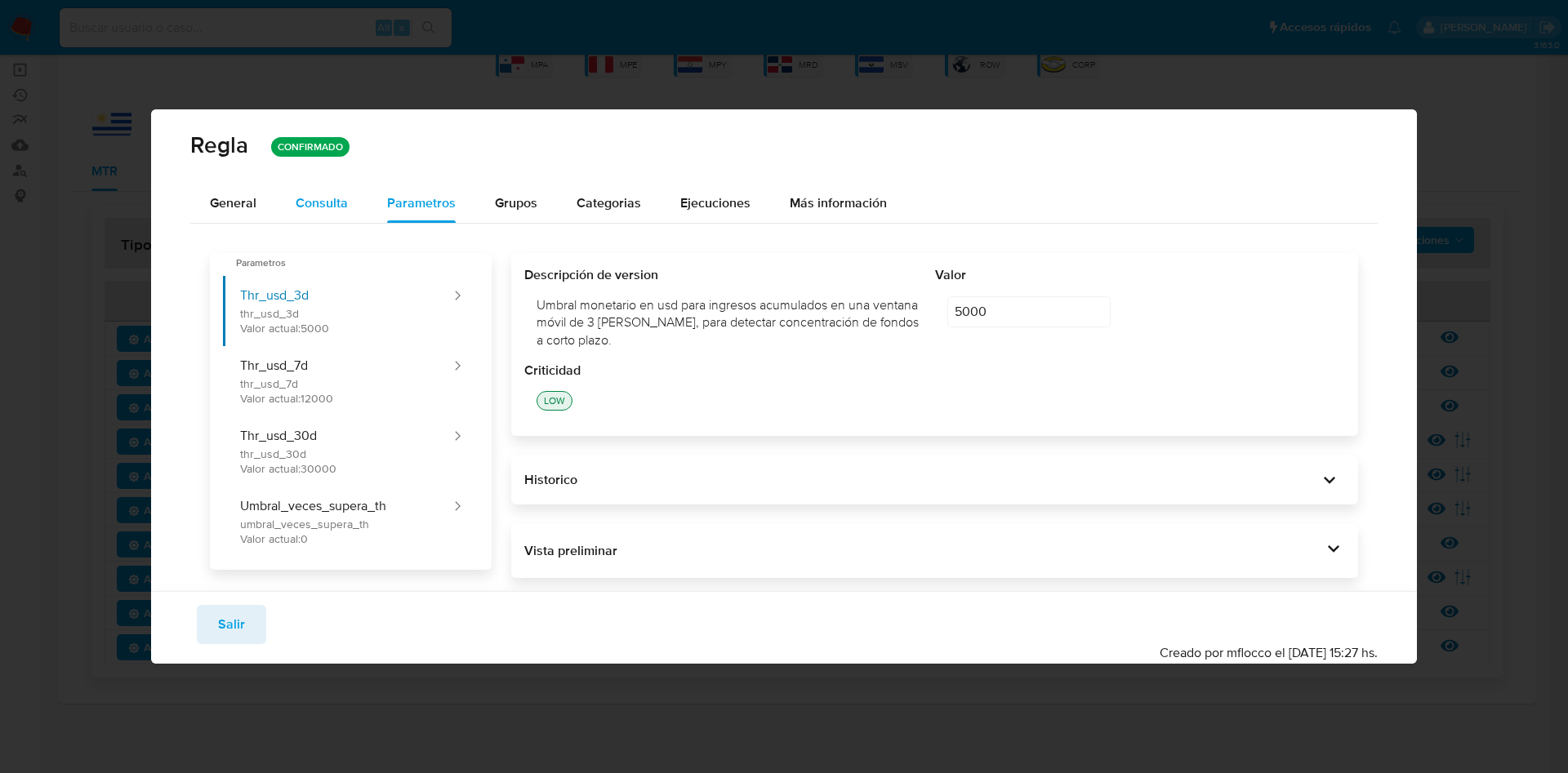
click at [319, 205] on div "Consulta" at bounding box center [322, 204] width 52 height 13
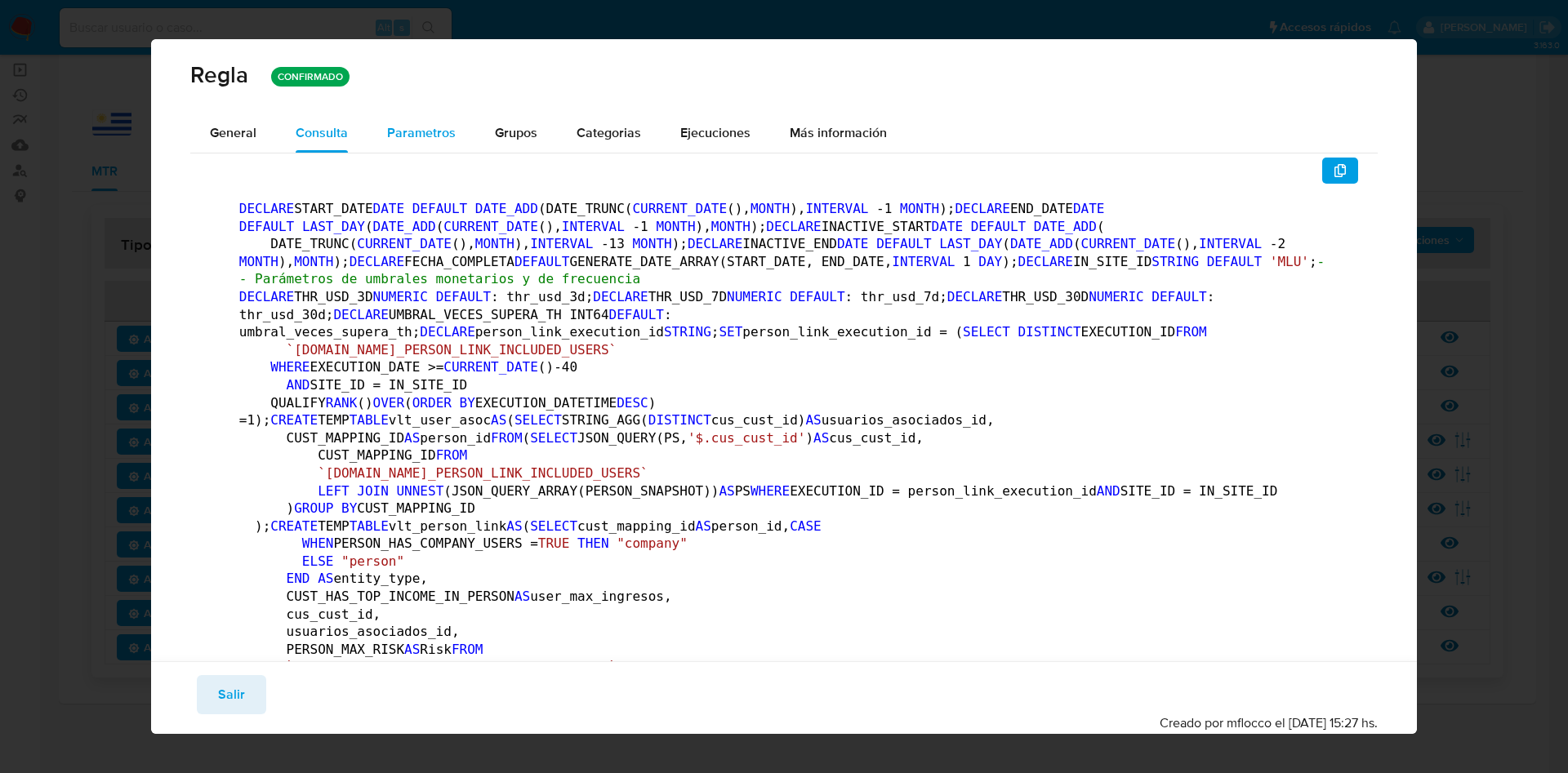
click at [438, 151] on div "Parametros" at bounding box center [421, 133] width 68 height 39
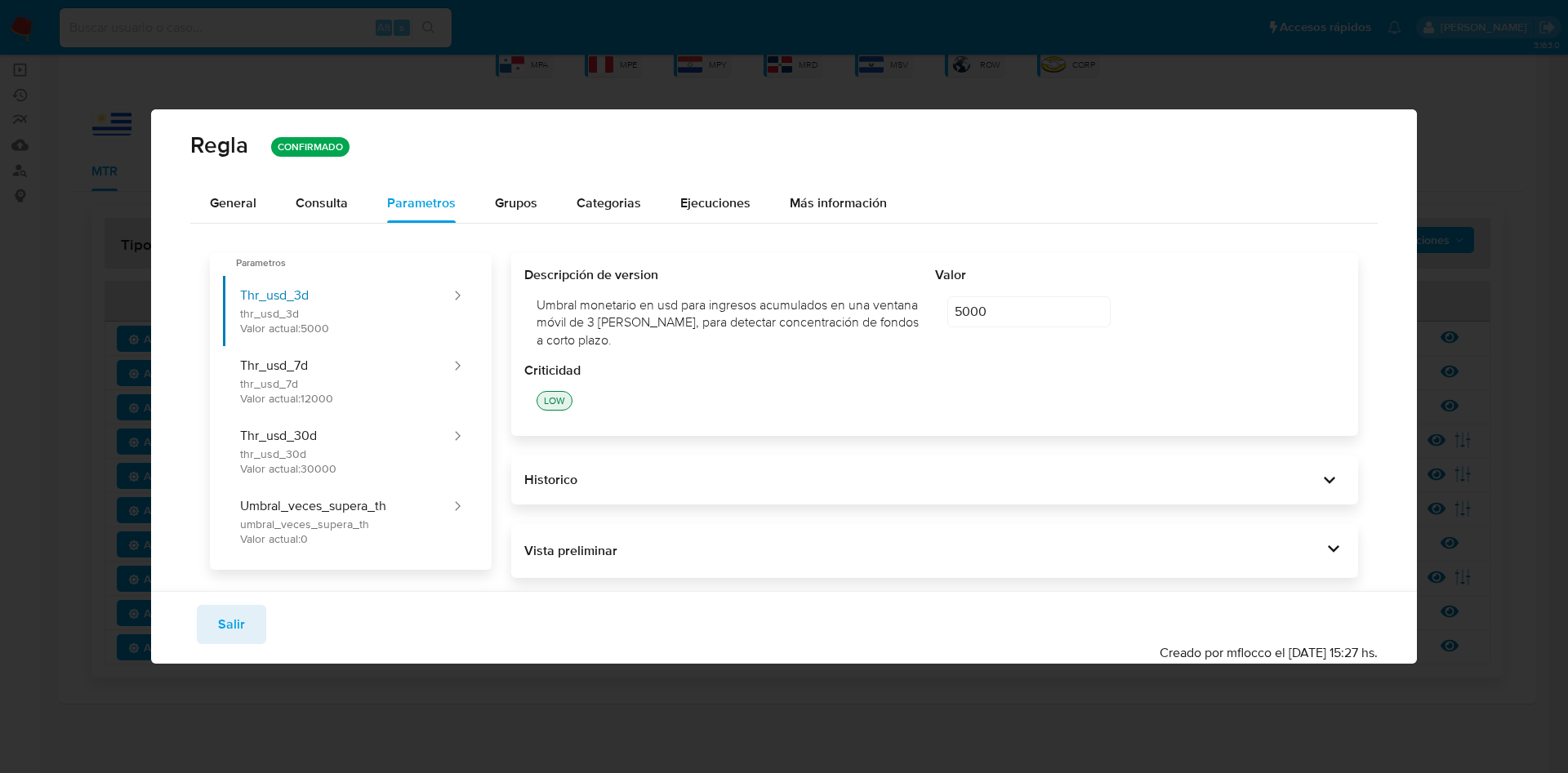
click at [914, 302] on div "Descripción de version Umbral monetario en usd para ingresos acumulados en una …" at bounding box center [935, 313] width 821 height 95
click at [311, 199] on div "Consulta" at bounding box center [322, 204] width 52 height 13
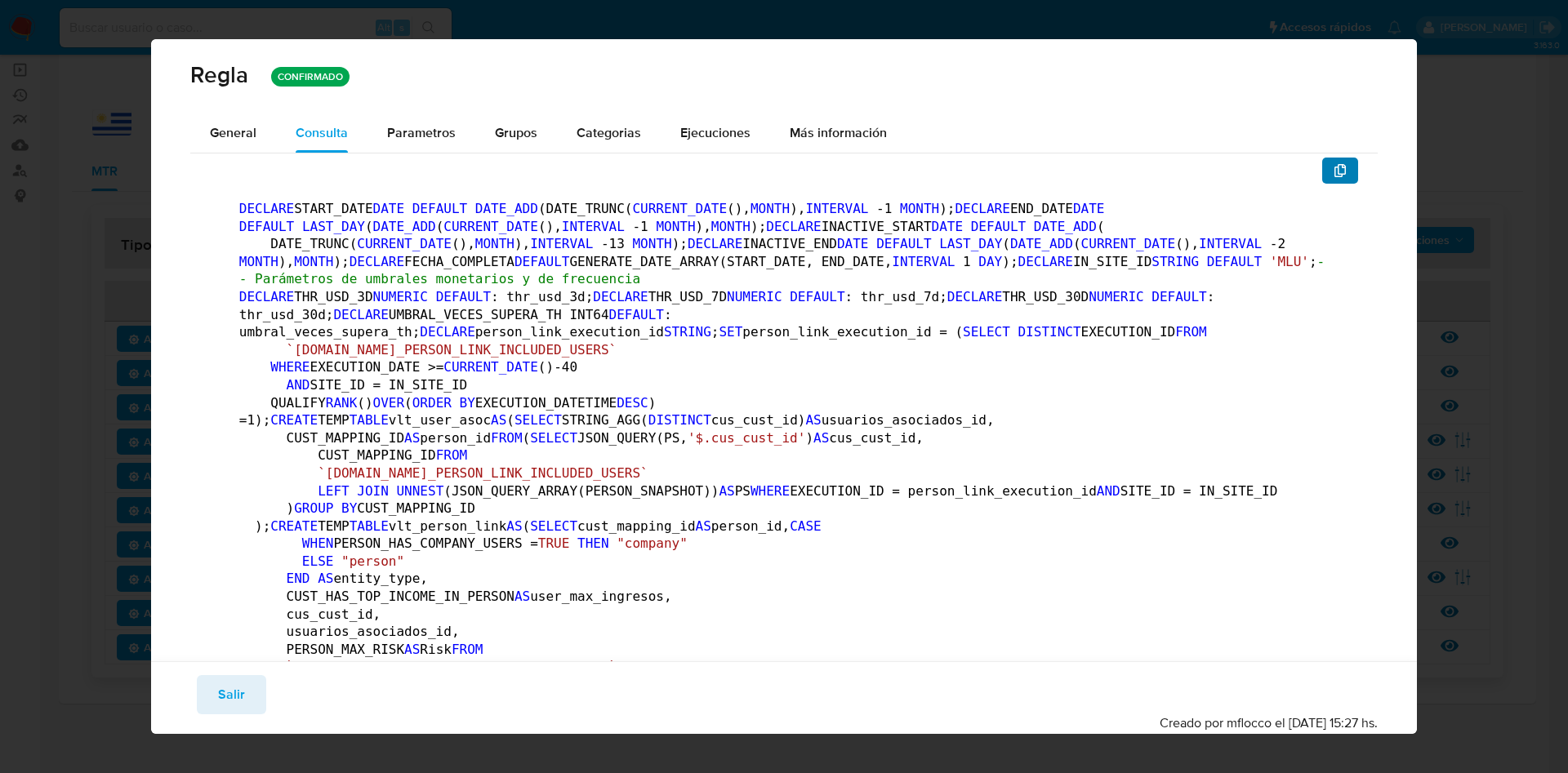
click at [1334, 175] on icon "button" at bounding box center [1340, 171] width 13 height 13
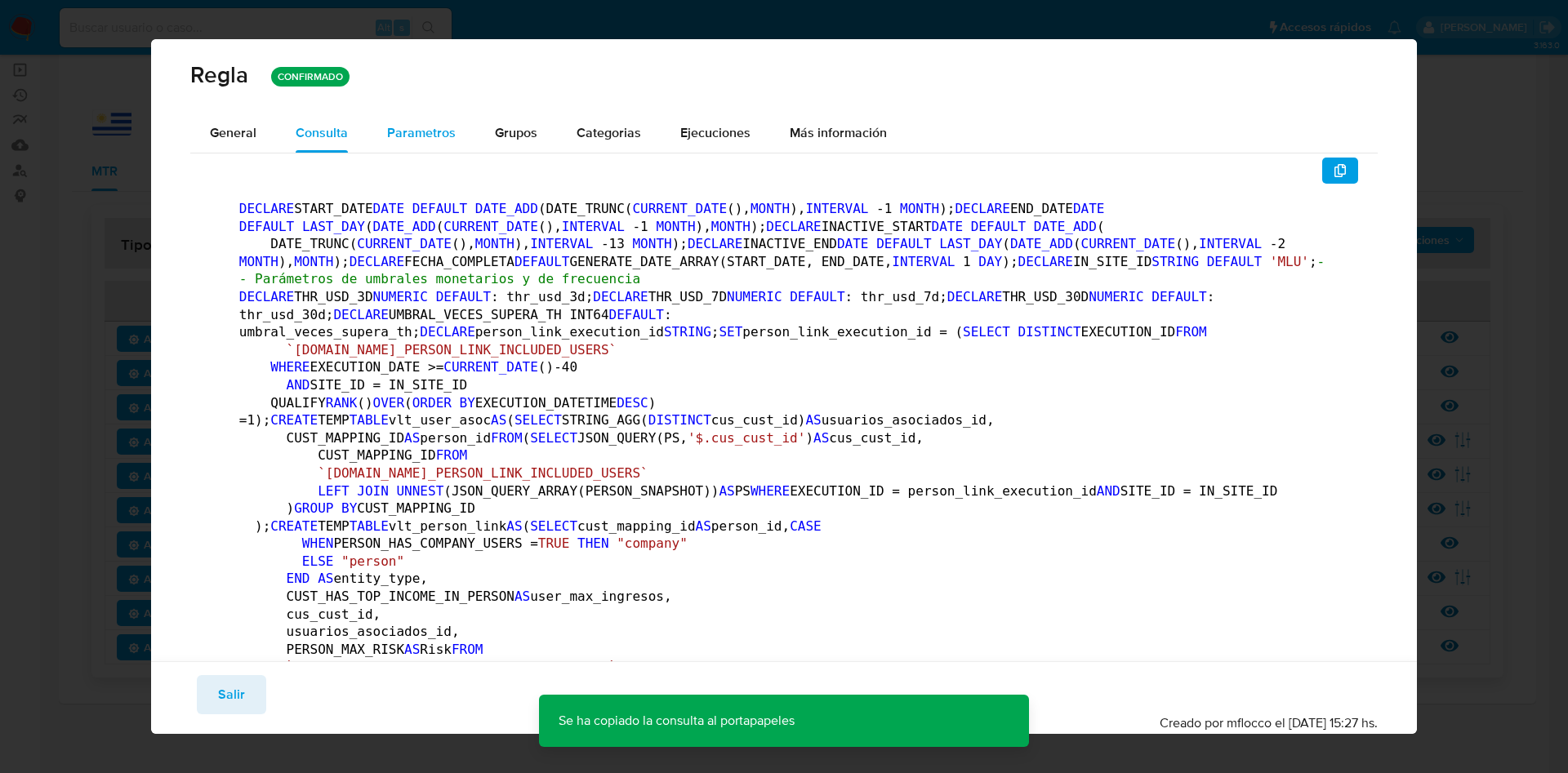
click at [430, 124] on span "Parametros" at bounding box center [421, 133] width 68 height 19
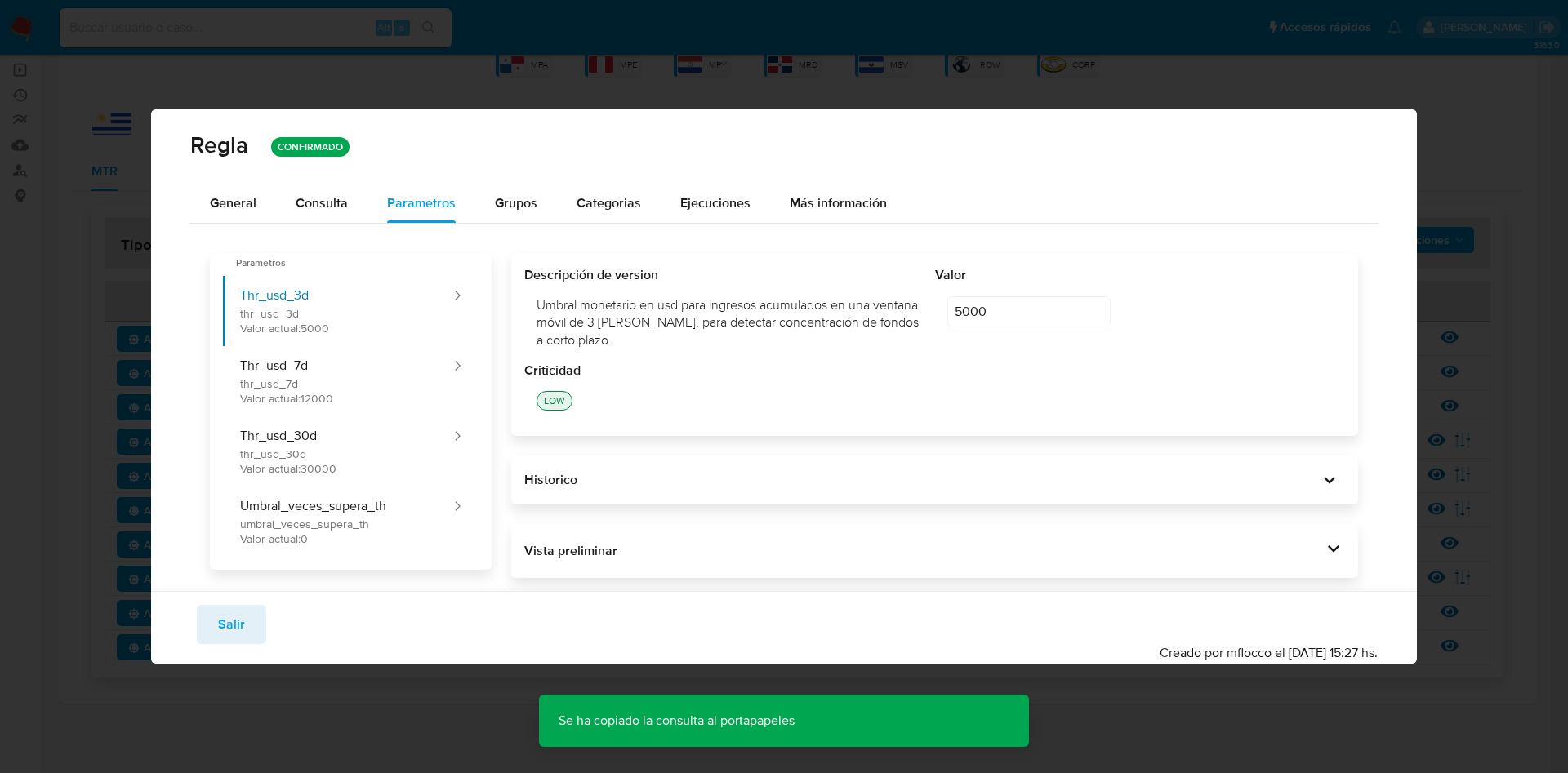
click at [1311, 536] on div "Vista preliminar DECLARE START_DATE DATE DEFAULT DATE_ADD (DATE_TRUNC( CURRENT_…" at bounding box center [934, 551] width 846 height 54
click at [1332, 552] on icon at bounding box center [1334, 548] width 23 height 23
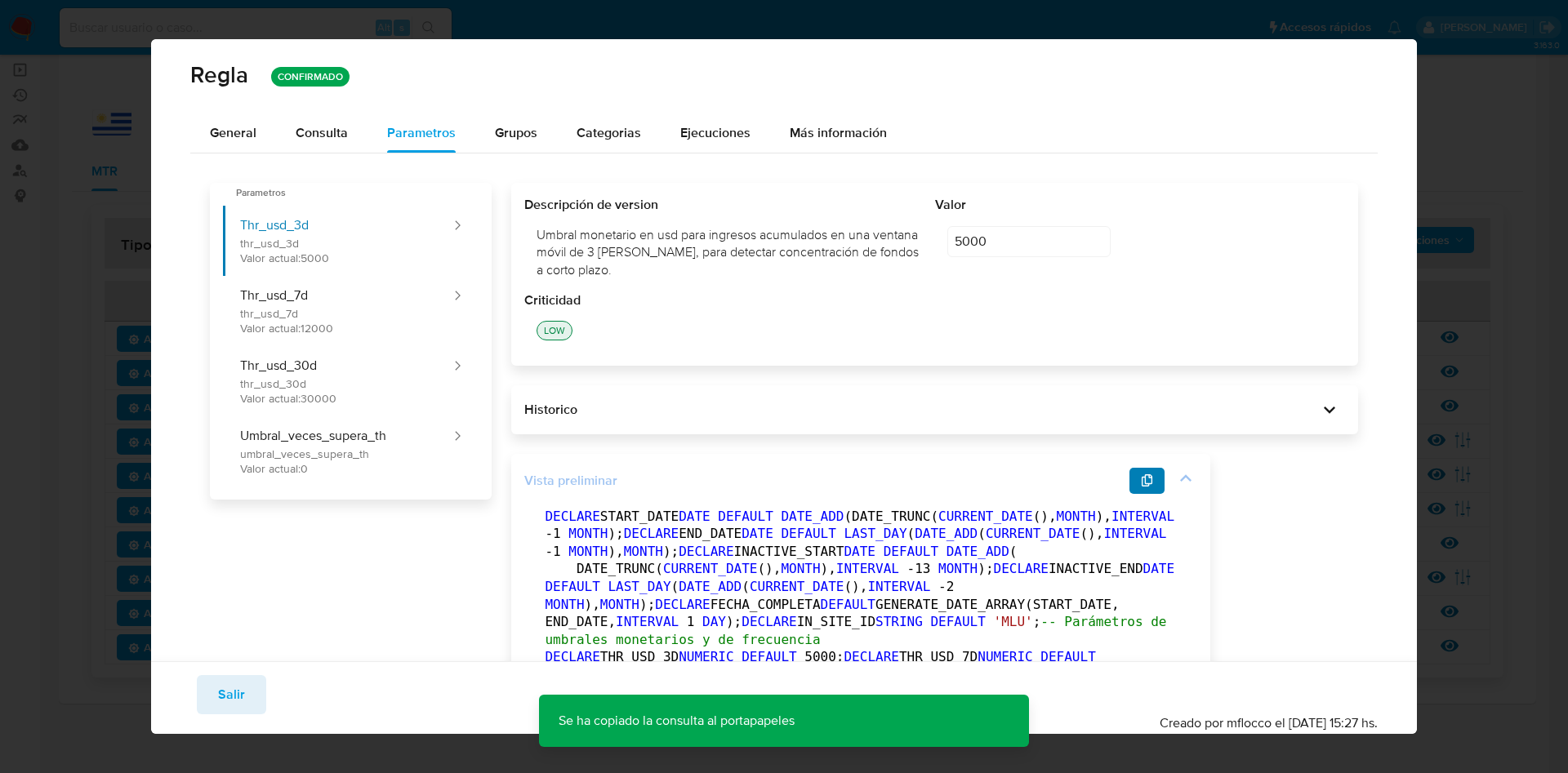
click at [1141, 483] on icon "button" at bounding box center [1147, 481] width 12 height 13
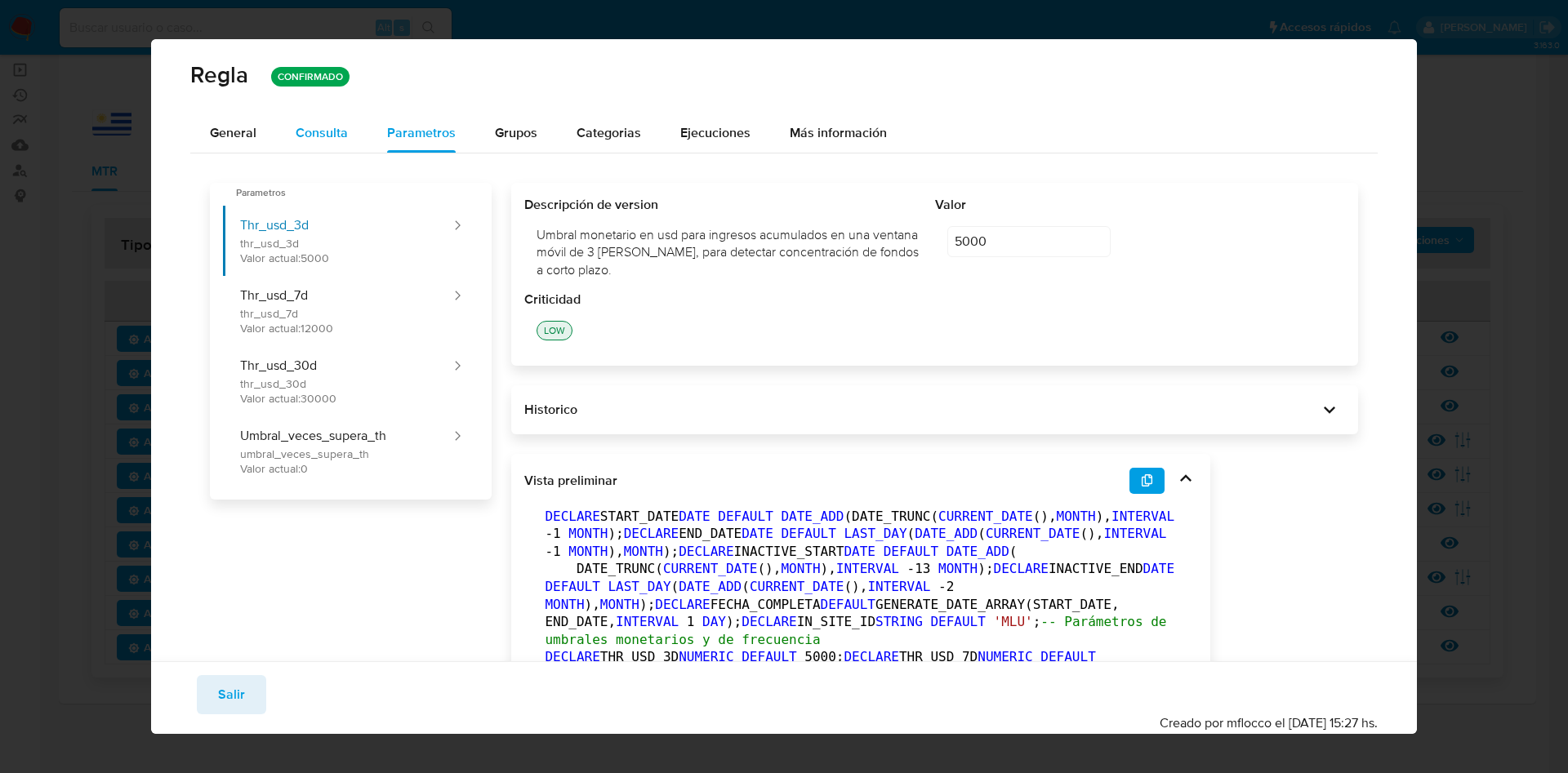
click at [322, 127] on div "Consulta" at bounding box center [322, 133] width 52 height 13
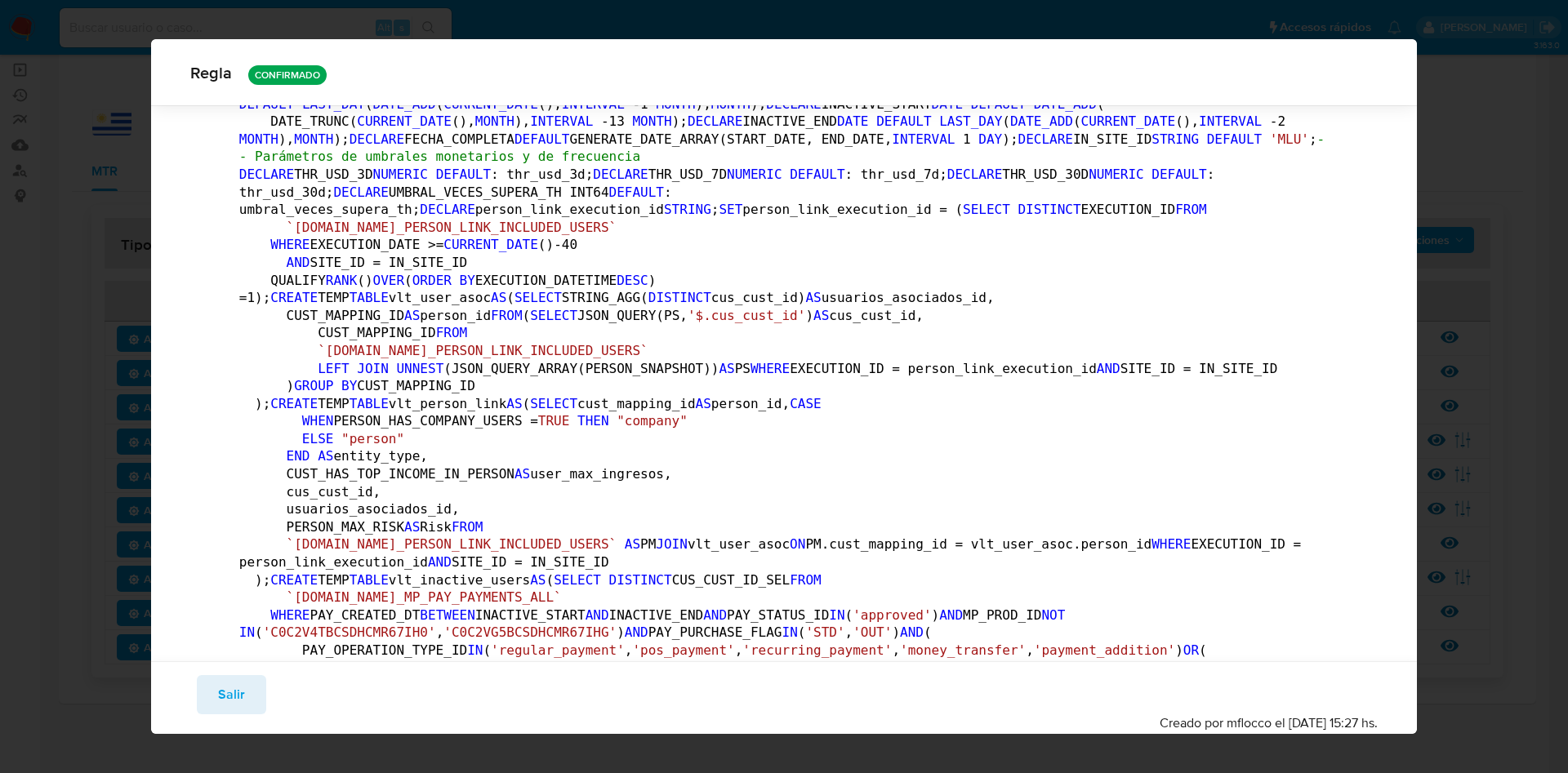
scroll to position [481, 0]
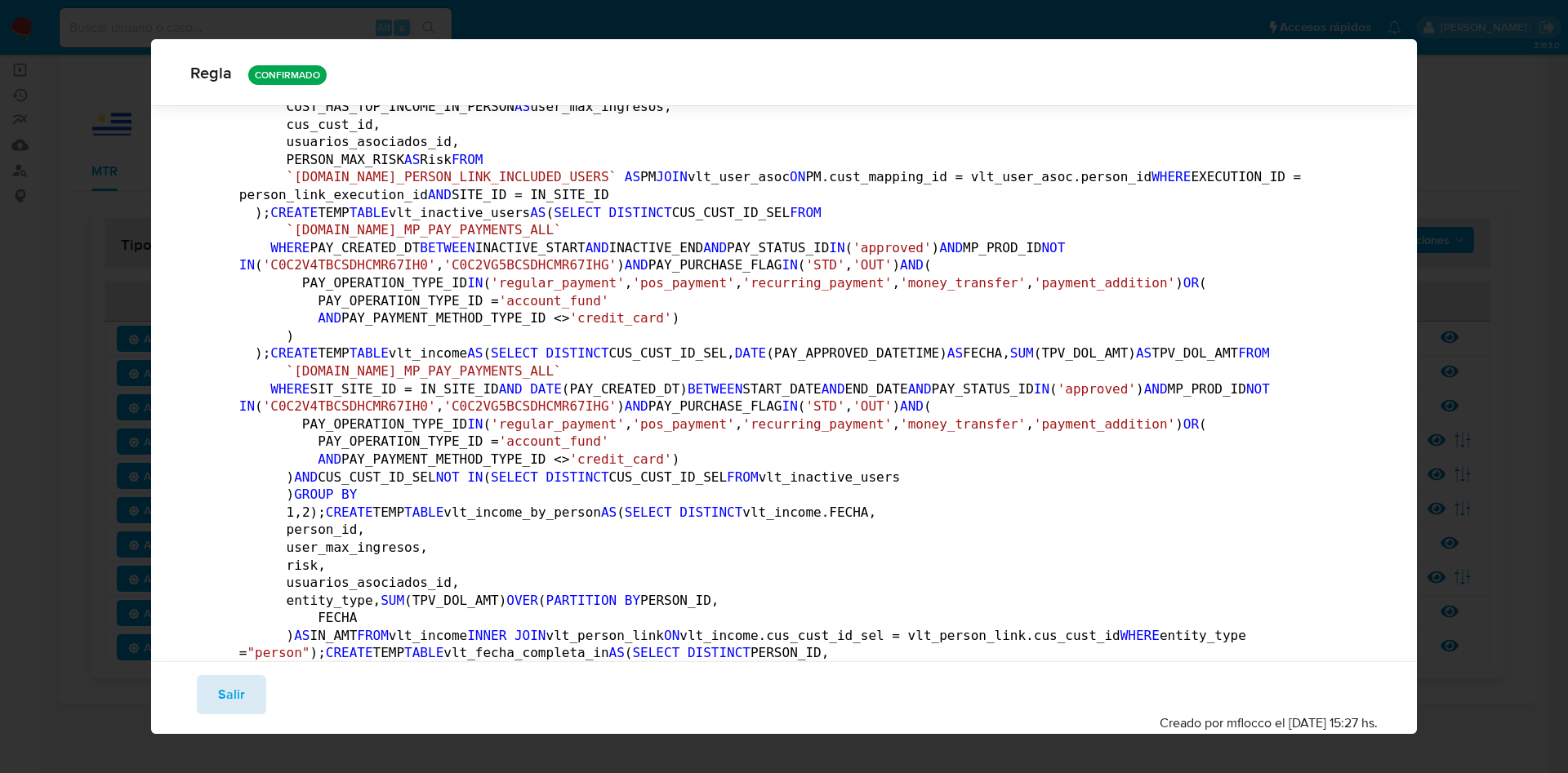
click at [236, 703] on span "Salir" at bounding box center [232, 694] width 27 height 36
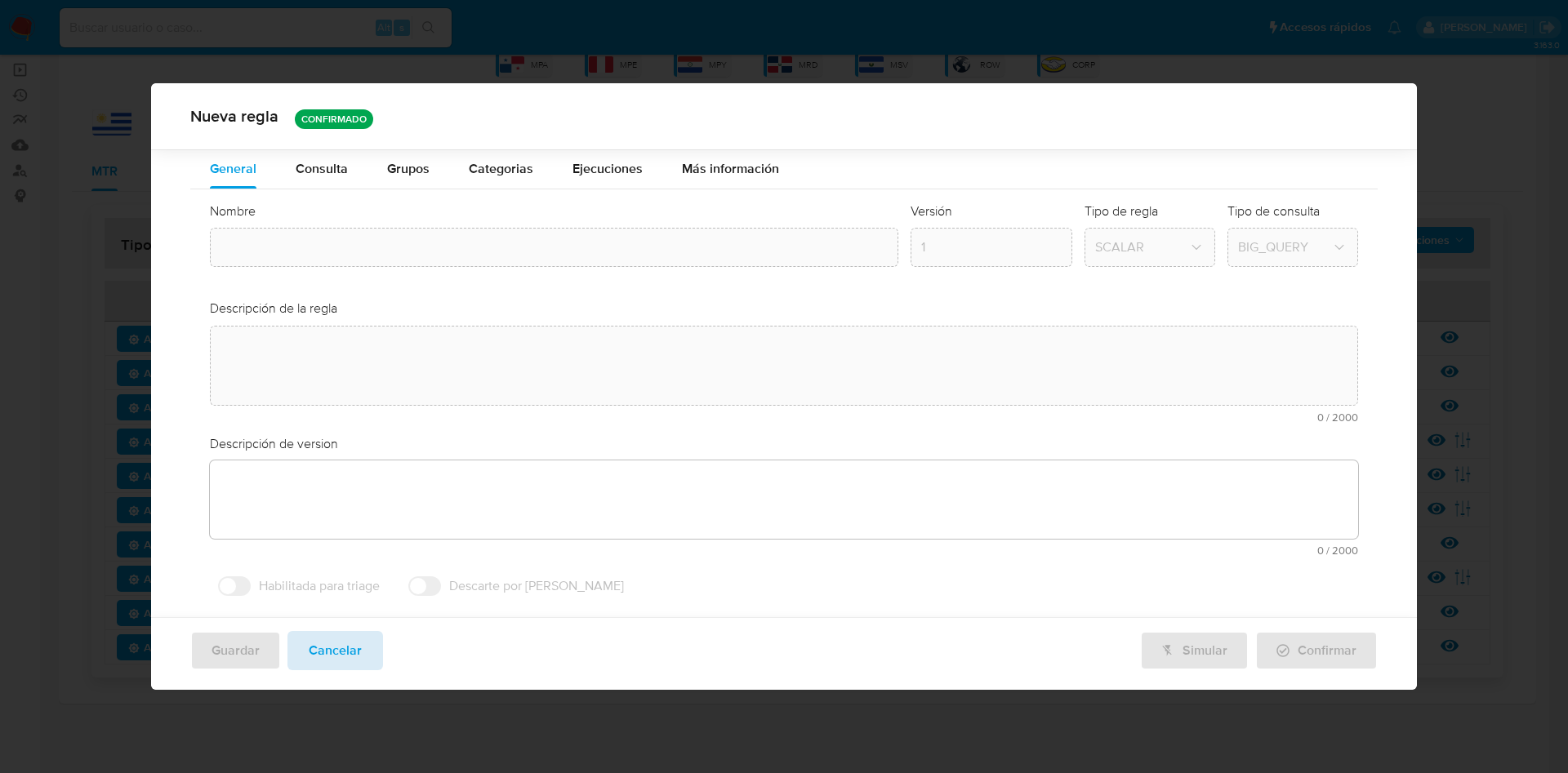
type input "Tpv_rapido_repentino_mlu"
type textarea "Detecta a usuarios nuevos o previamente inactivos que presentan un súbito y ele…"
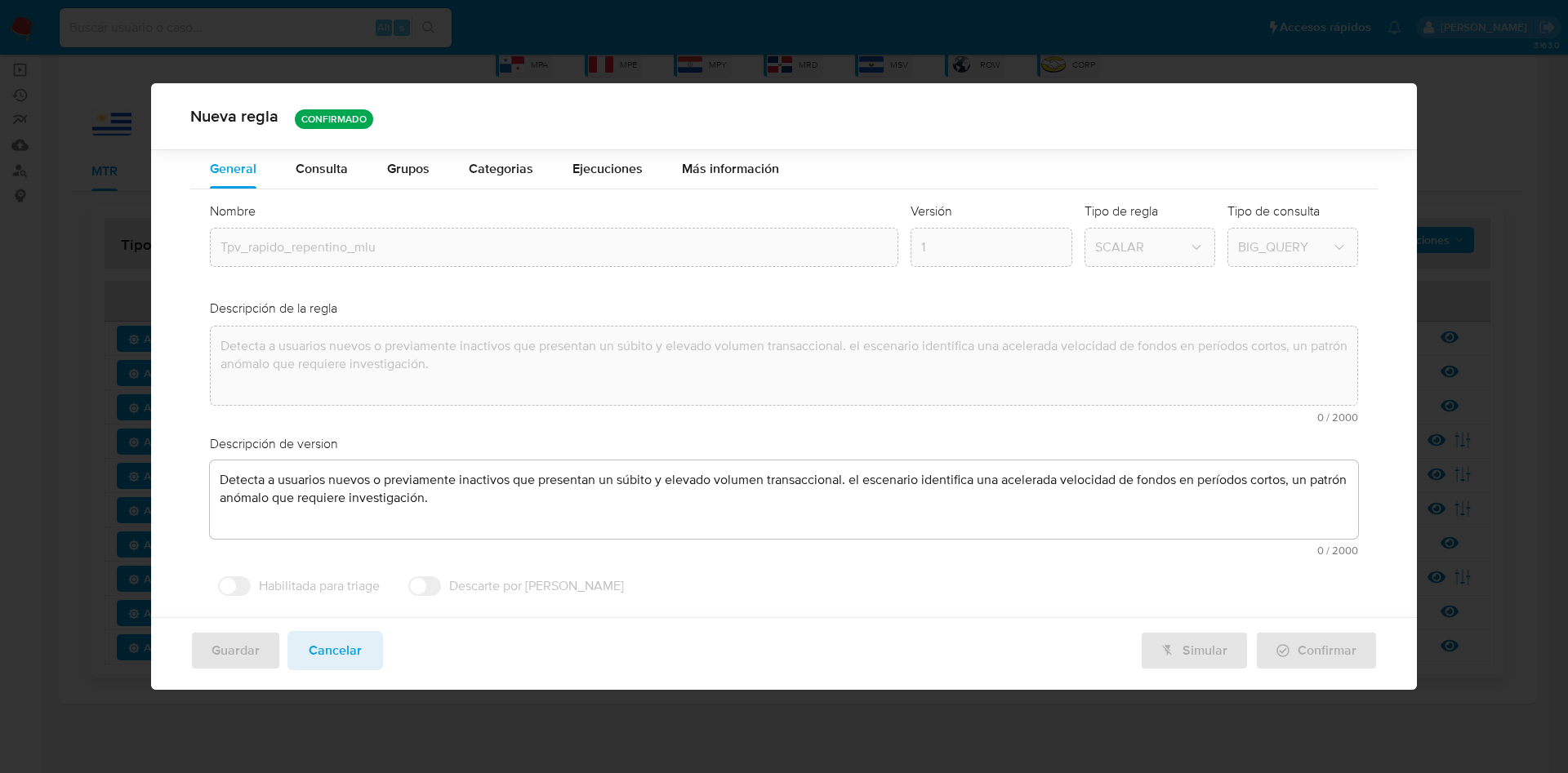
scroll to position [0, 0]
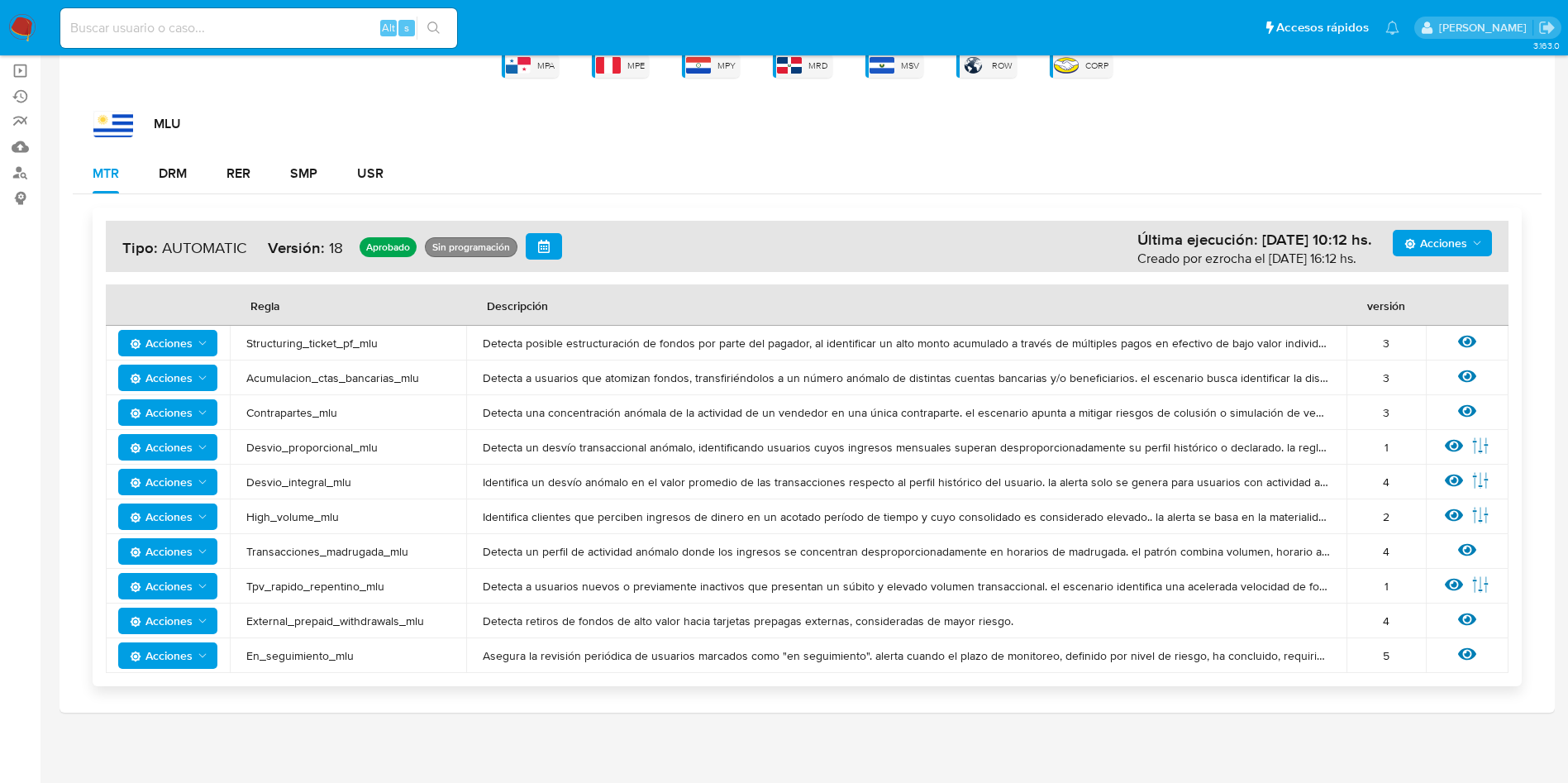
click at [1466, 479] on div "Ver [PERSON_NAME] Editar parámetros" at bounding box center [1467, 481] width 50 height 21
drag, startPoint x: 1452, startPoint y: 481, endPoint x: 1462, endPoint y: 481, distance: 10.0
click at [1461, 481] on icon at bounding box center [1454, 480] width 18 height 13
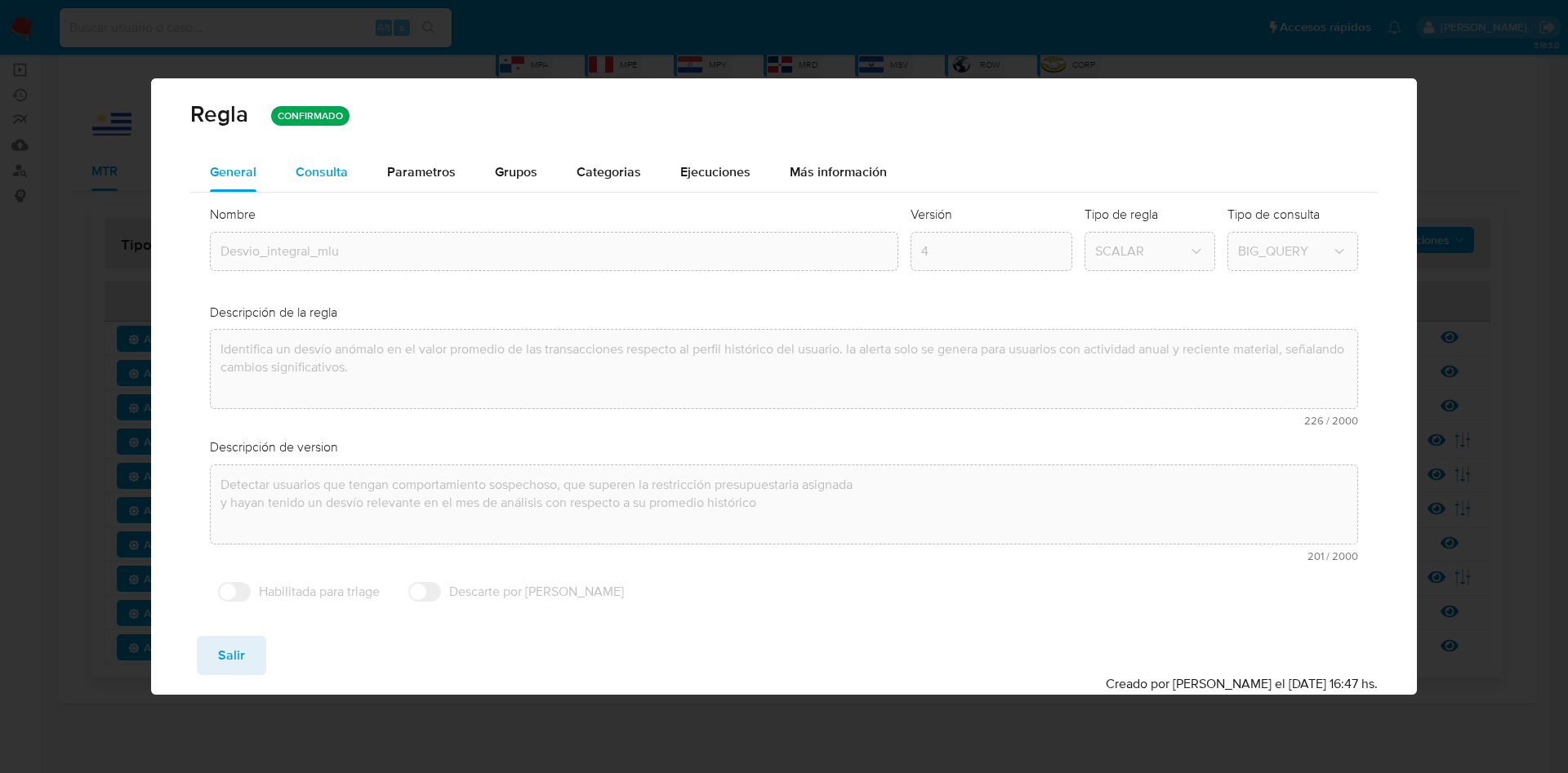
click at [313, 166] on div "Consulta" at bounding box center [322, 173] width 52 height 13
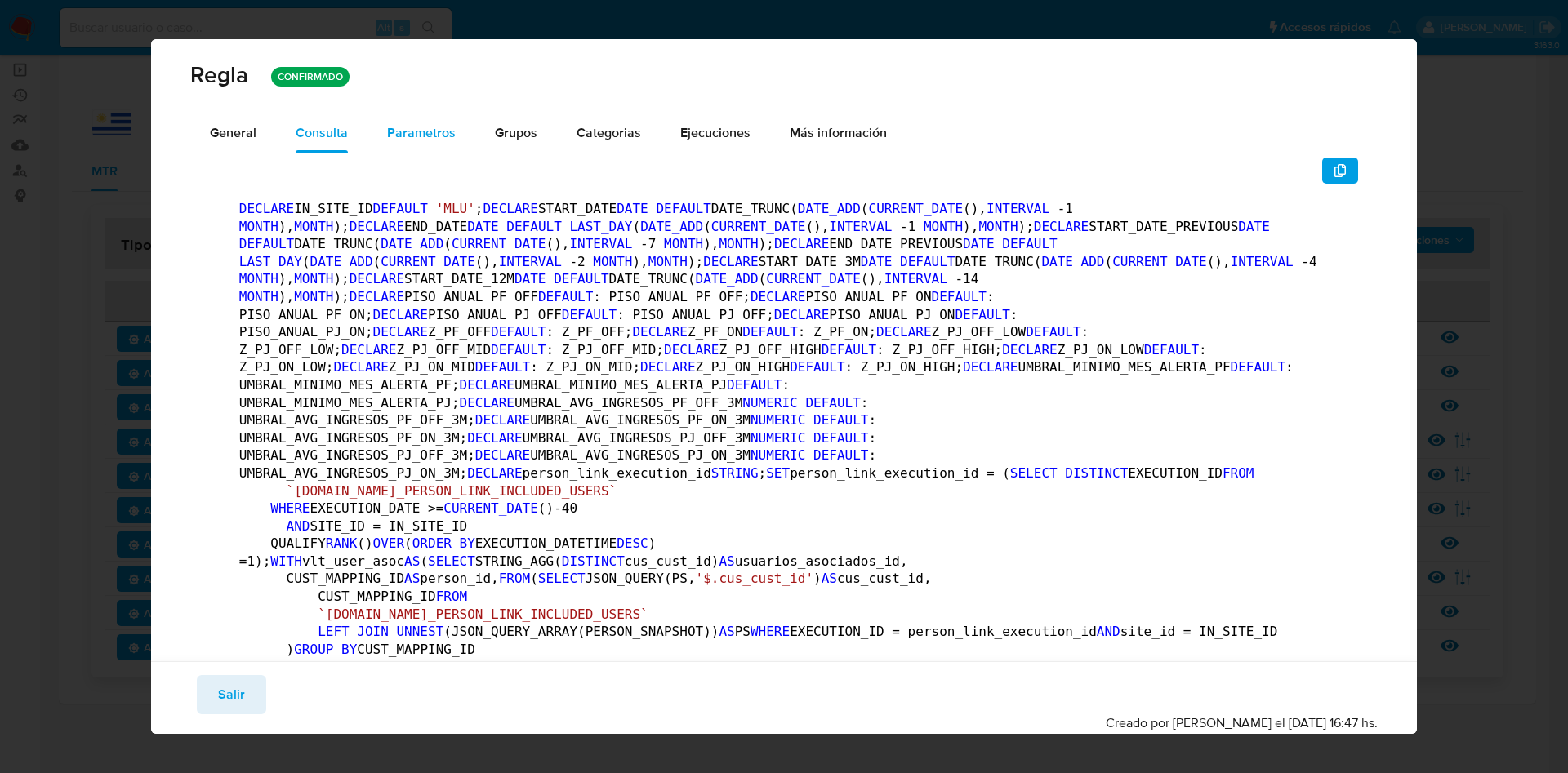
click at [404, 133] on span "Parametros" at bounding box center [421, 133] width 68 height 19
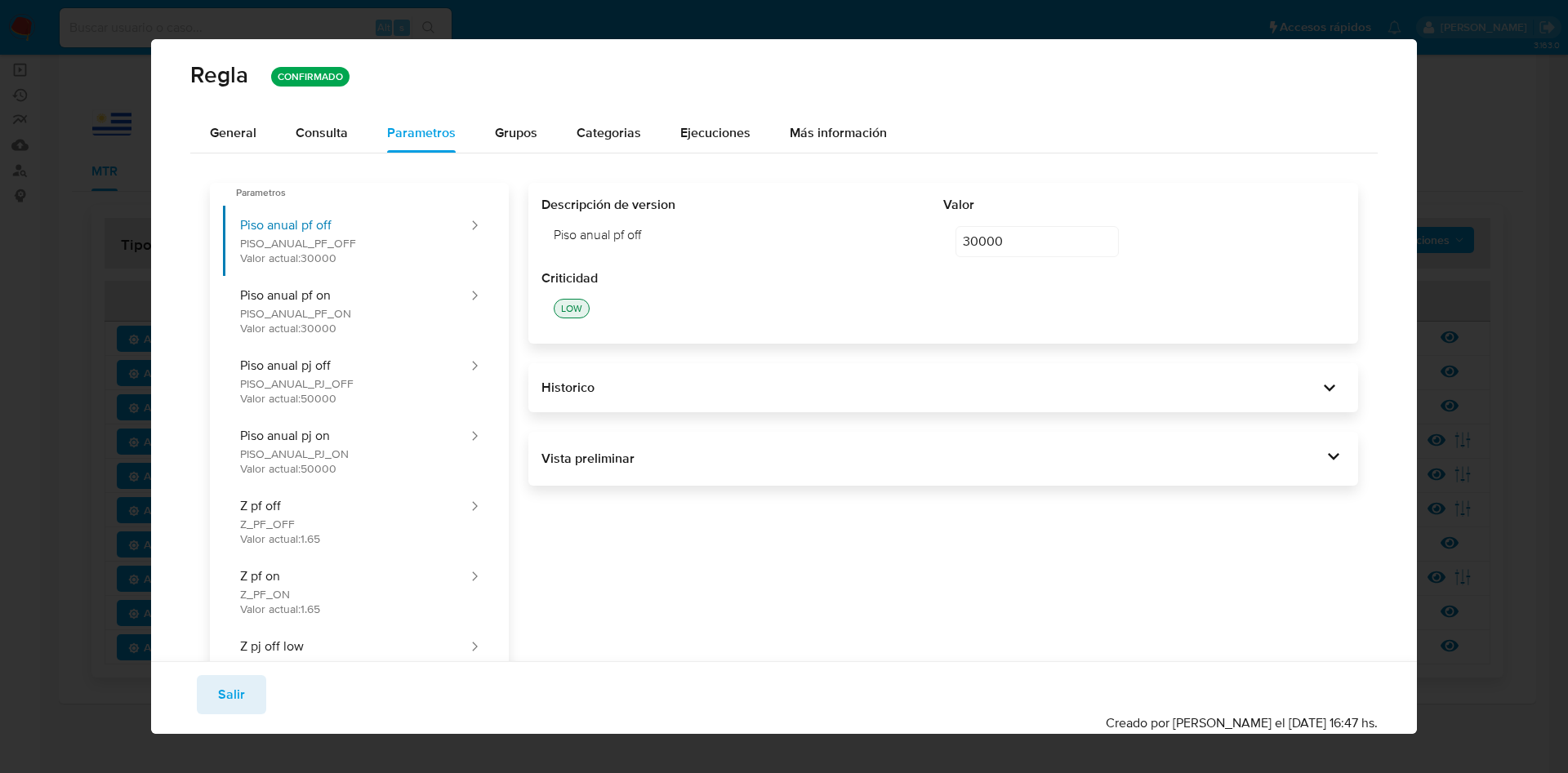
drag, startPoint x: 1322, startPoint y: 471, endPoint x: 1316, endPoint y: 457, distance: 15.2
click at [1324, 471] on div at bounding box center [1334, 458] width 23 height 28
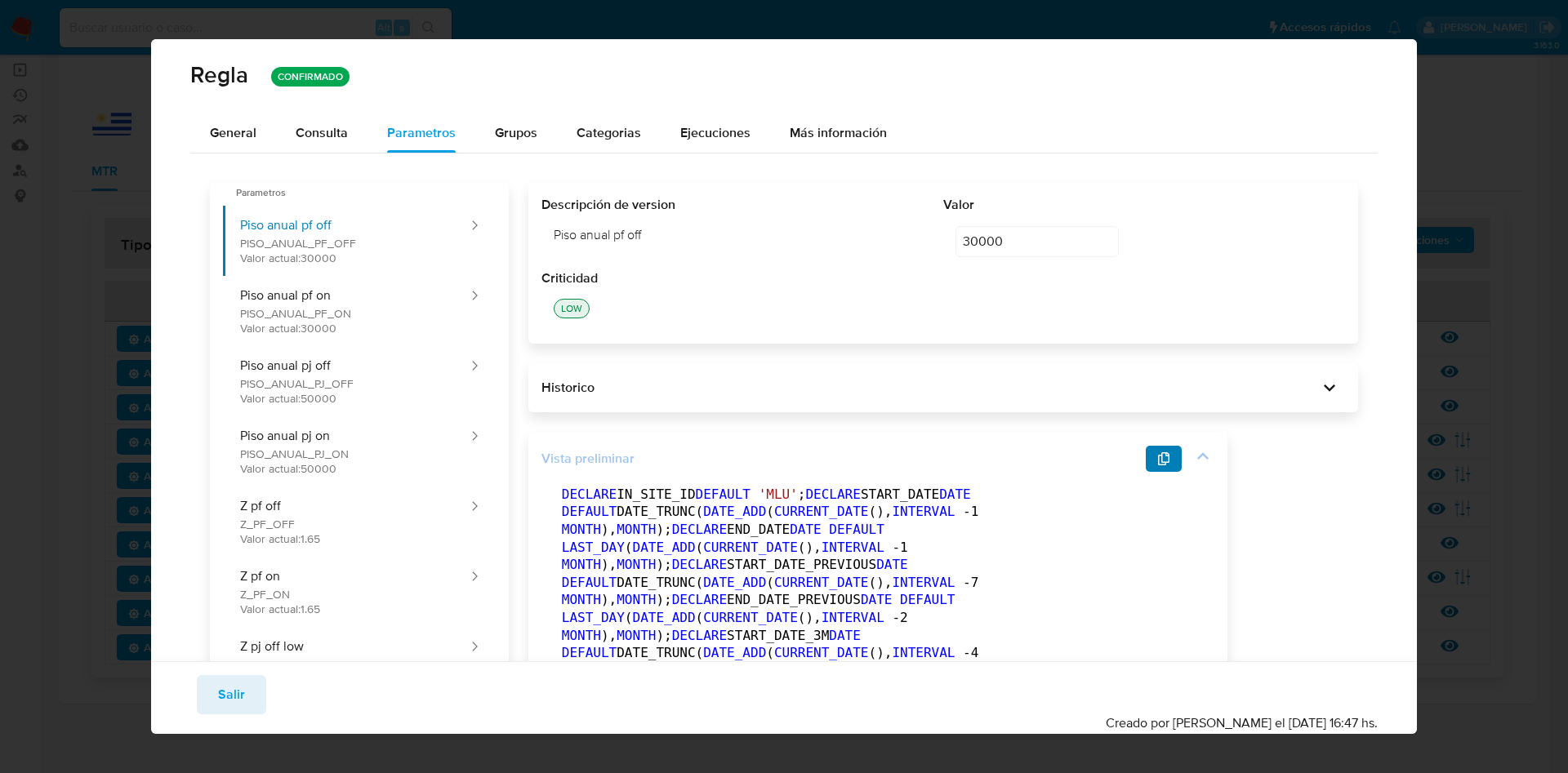
click at [1172, 456] on button "button" at bounding box center [1163, 458] width 36 height 26
click at [245, 700] on button "Salir" at bounding box center [232, 694] width 69 height 39
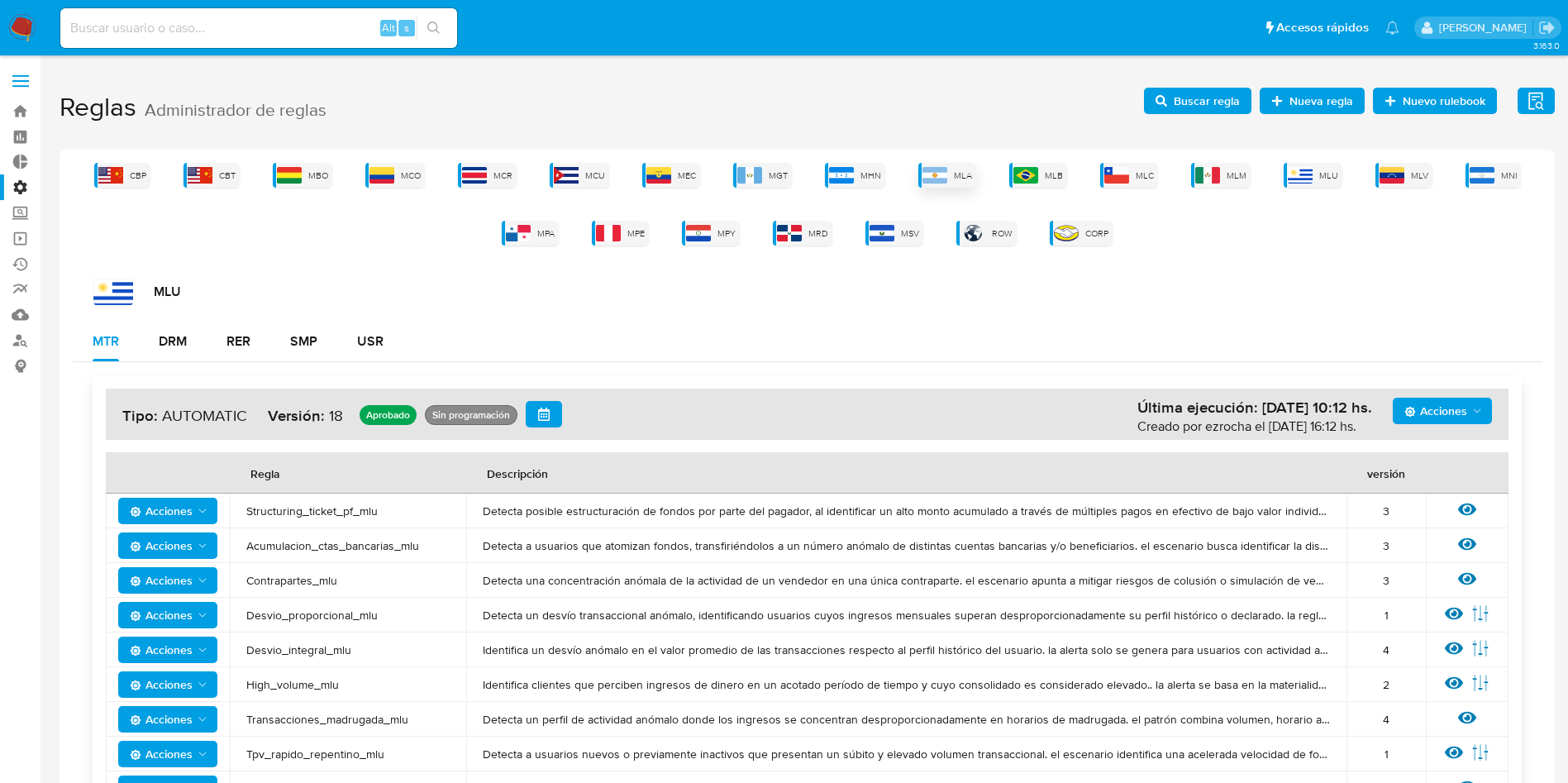
click at [947, 176] on img at bounding box center [934, 175] width 24 height 17
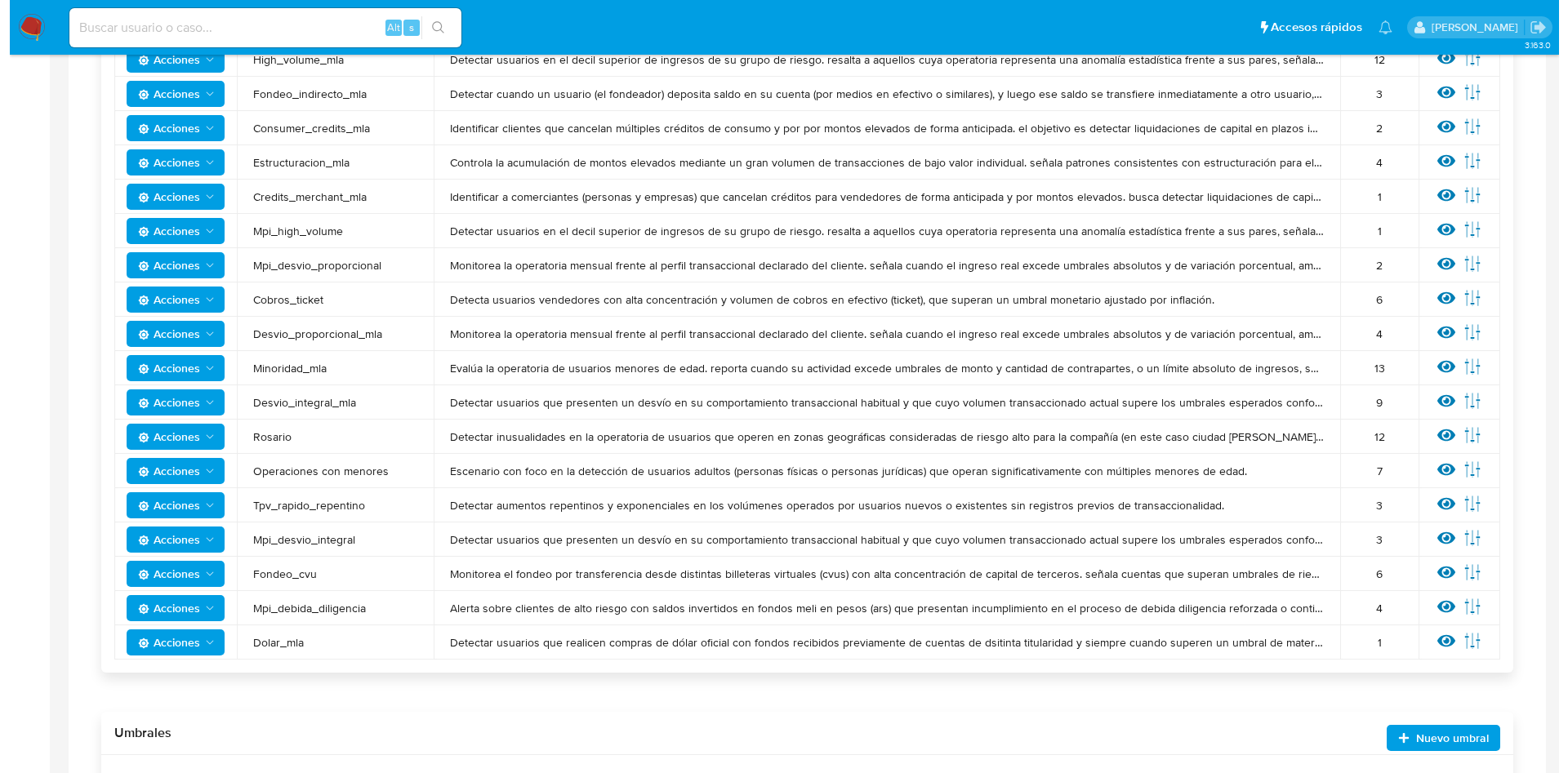
scroll to position [571, 0]
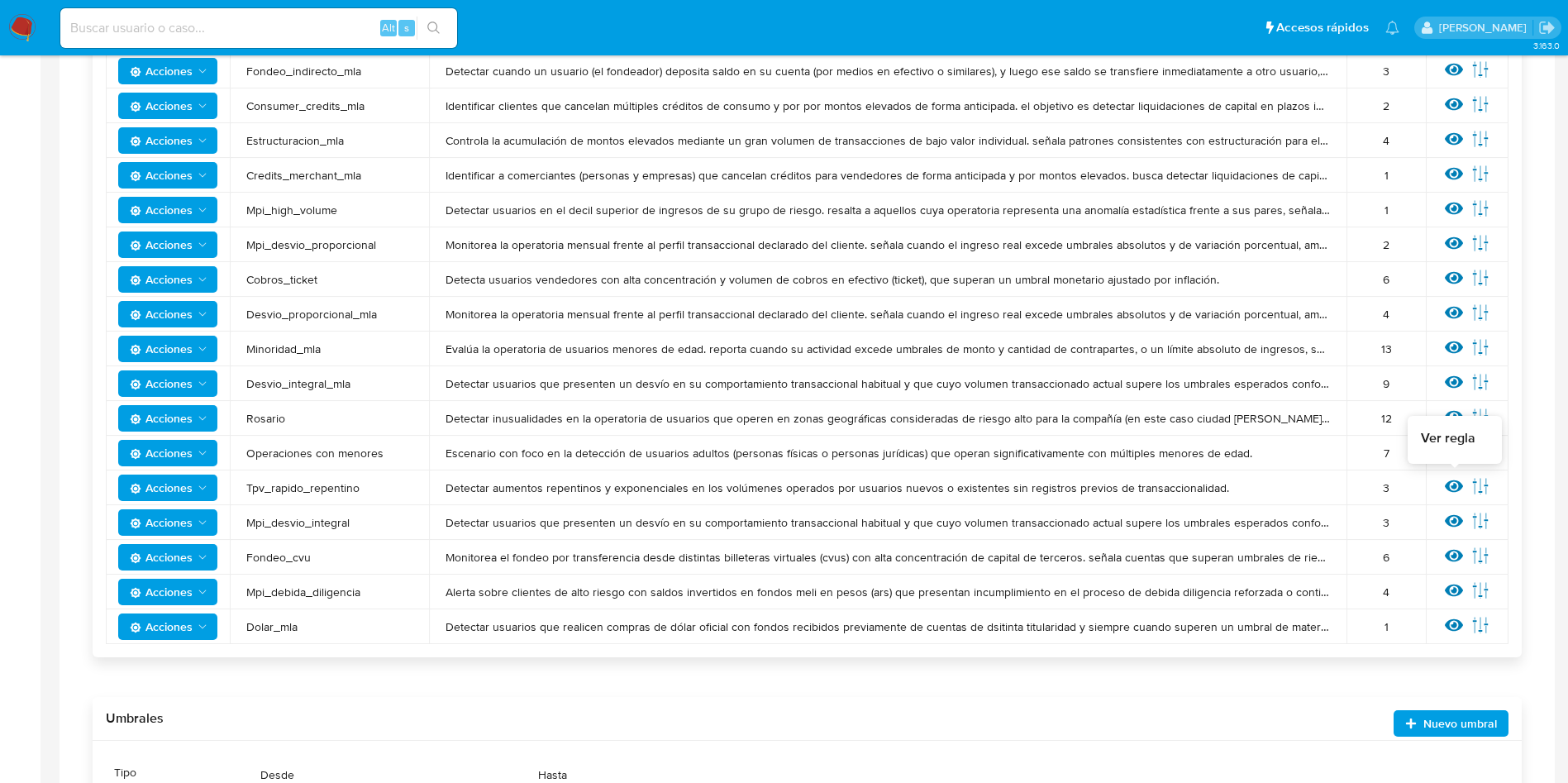
click at [1462, 487] on icon at bounding box center [1454, 485] width 18 height 18
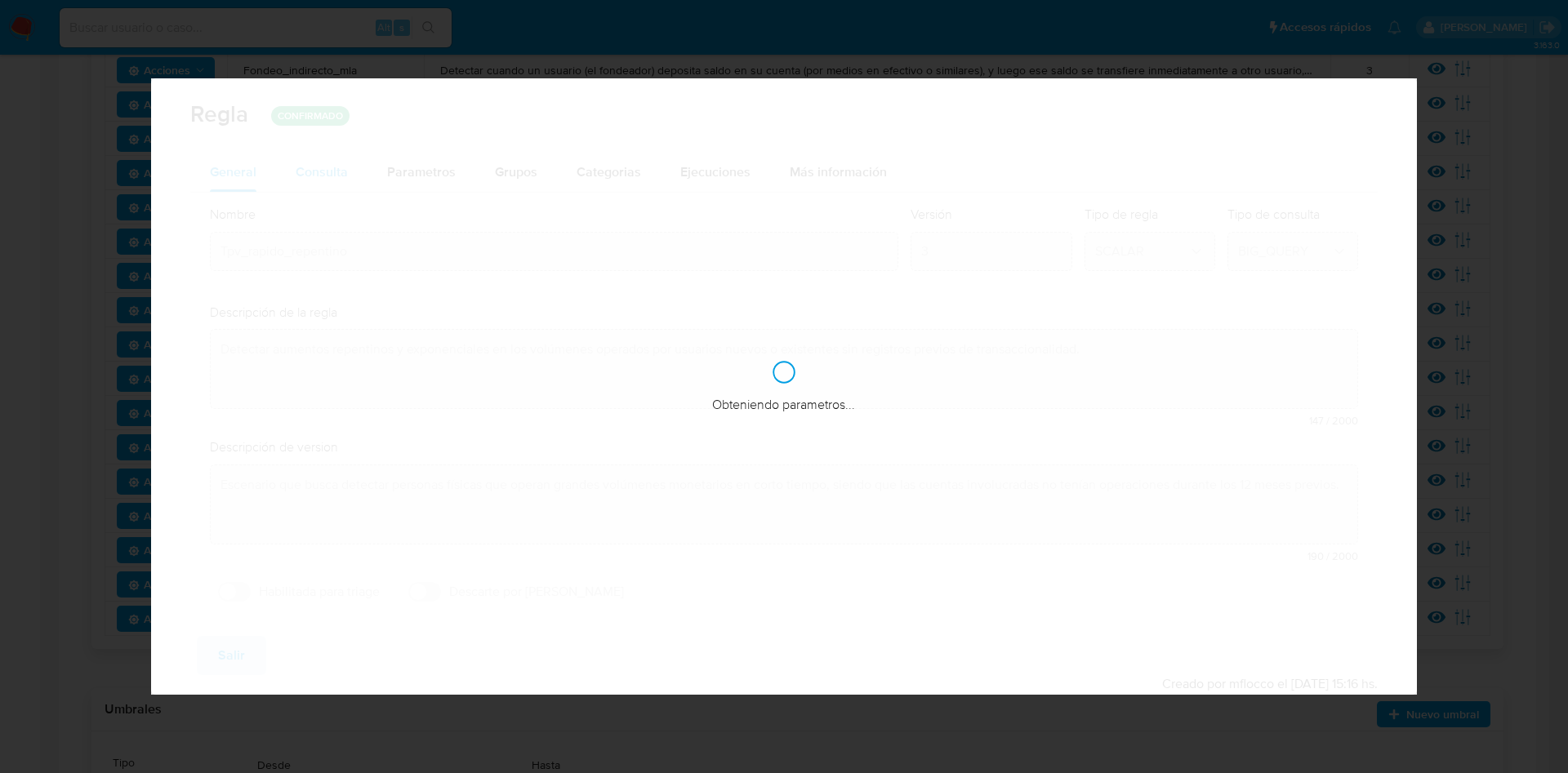
click at [312, 167] on div "Consulta" at bounding box center [322, 173] width 52 height 13
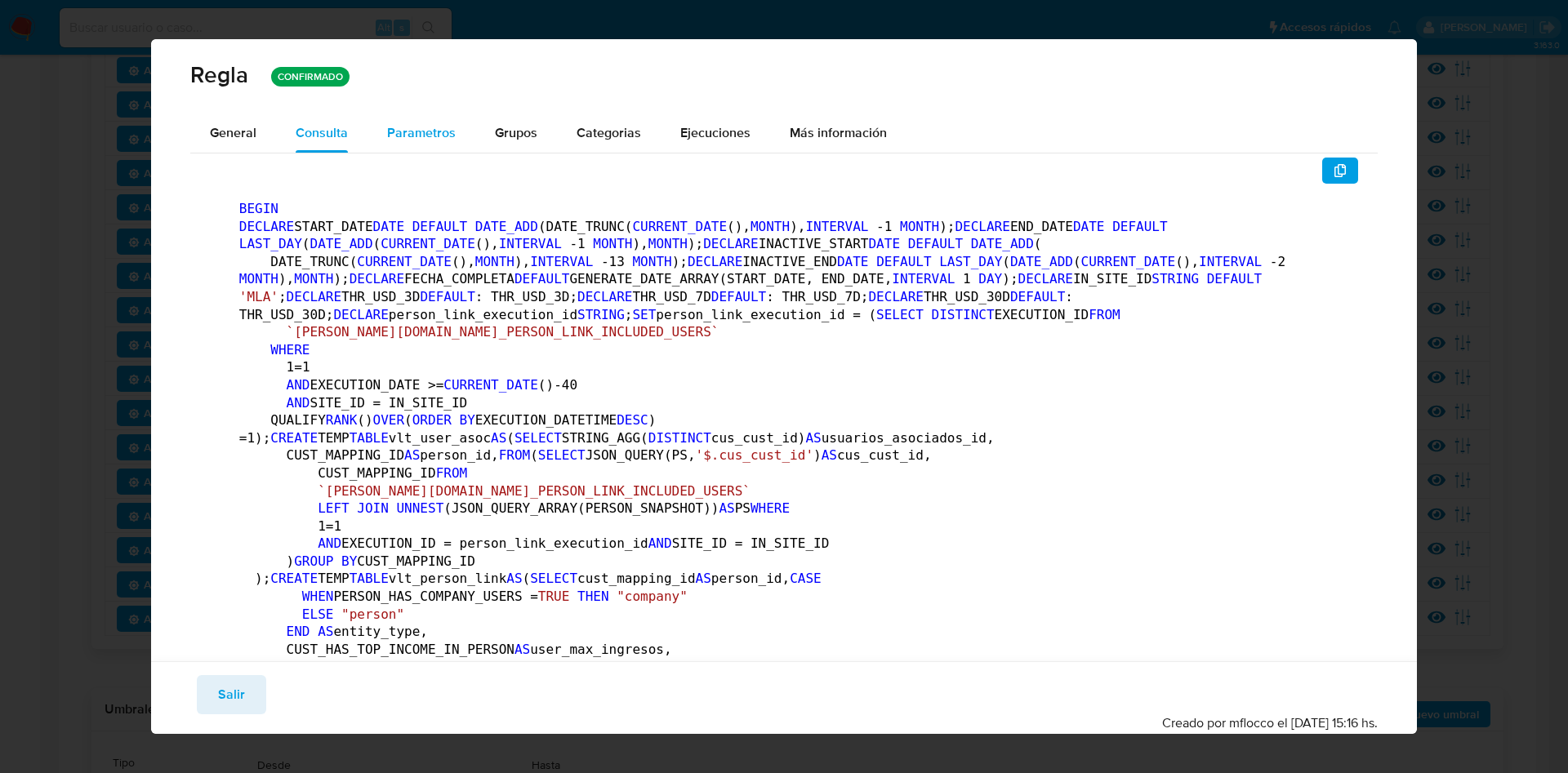
click at [422, 150] on div "Parametros" at bounding box center [421, 133] width 68 height 39
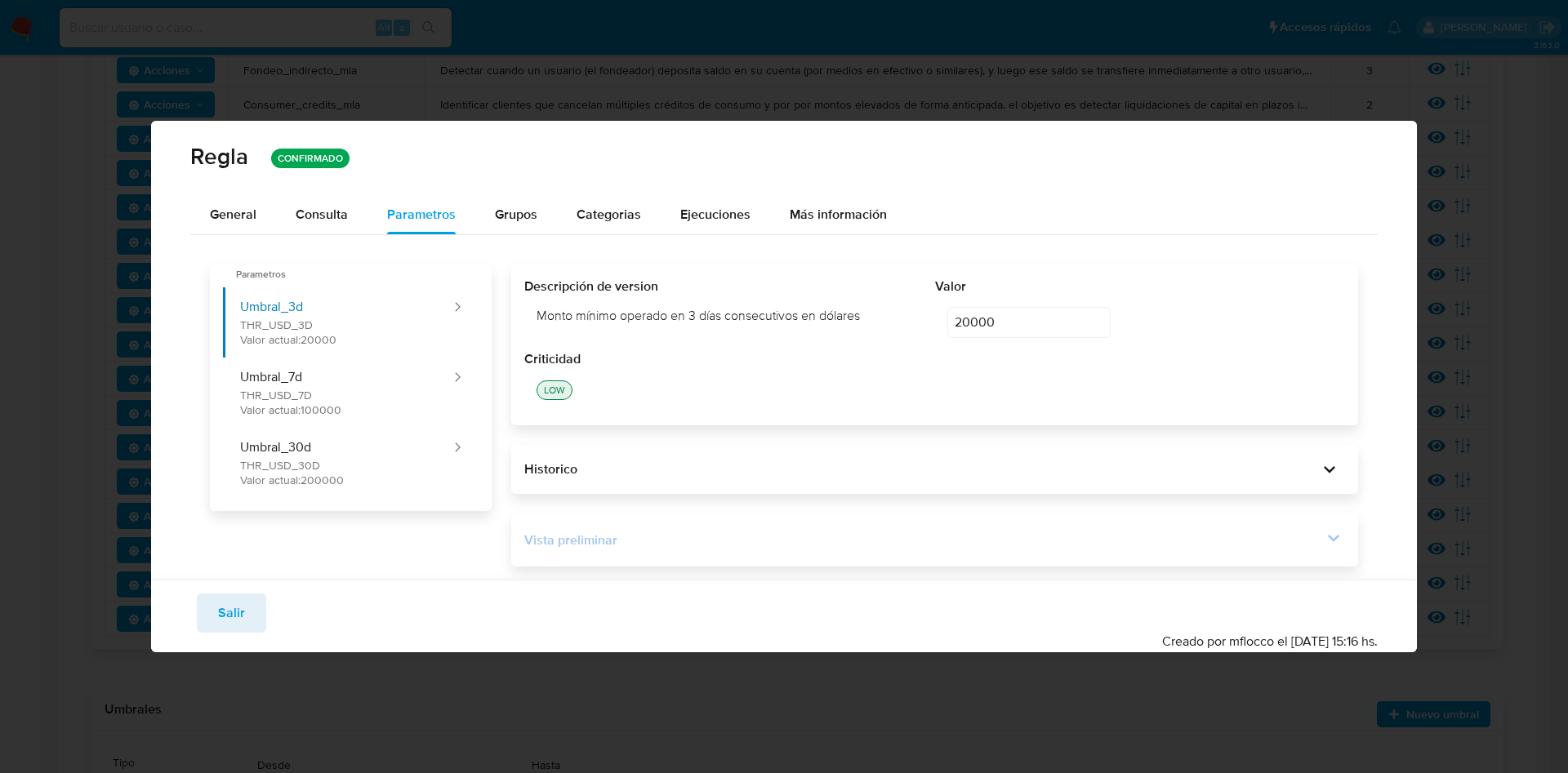
click at [1324, 532] on icon at bounding box center [1334, 538] width 23 height 23
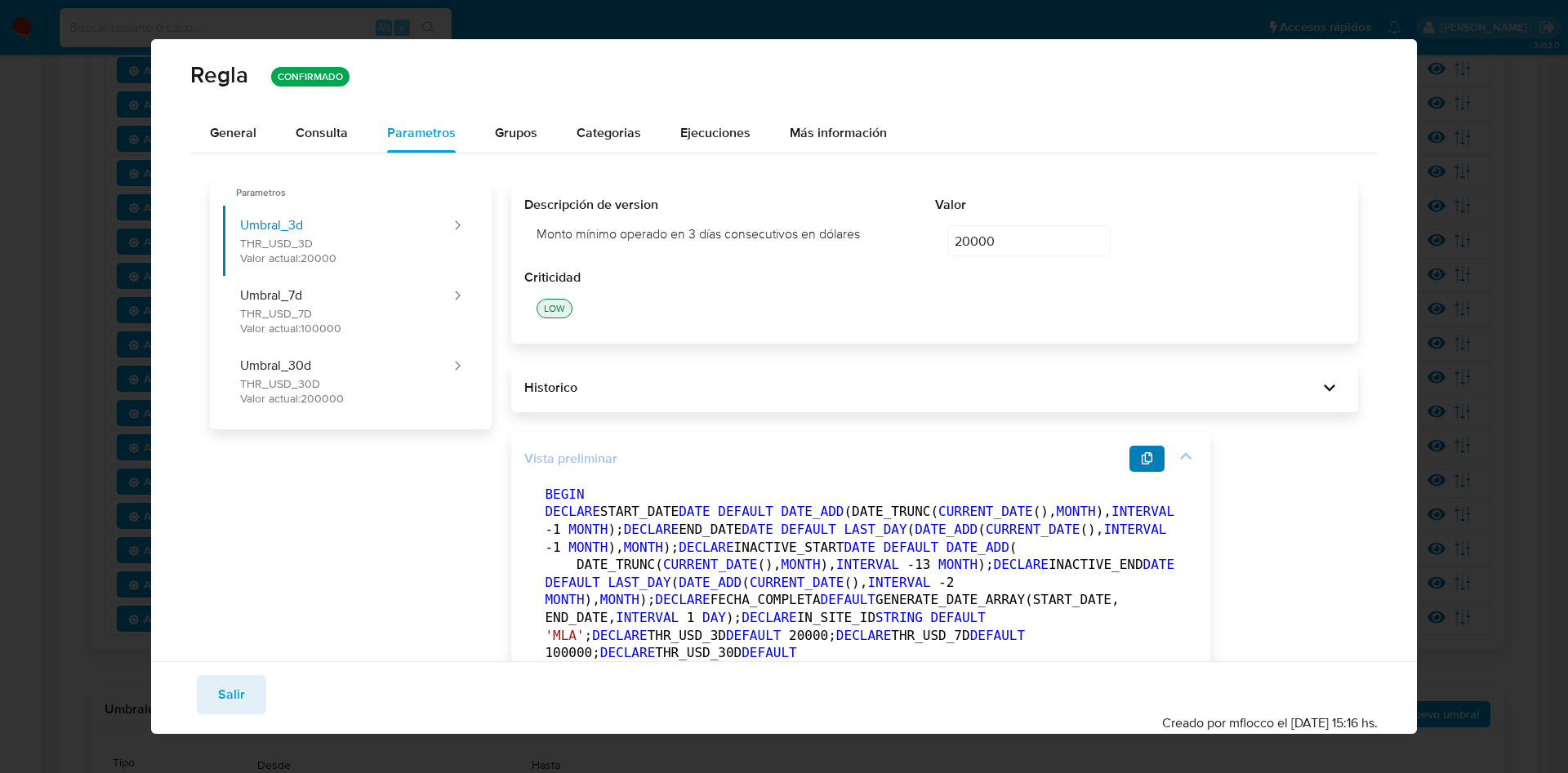
click at [1129, 447] on button "button" at bounding box center [1146, 458] width 36 height 26
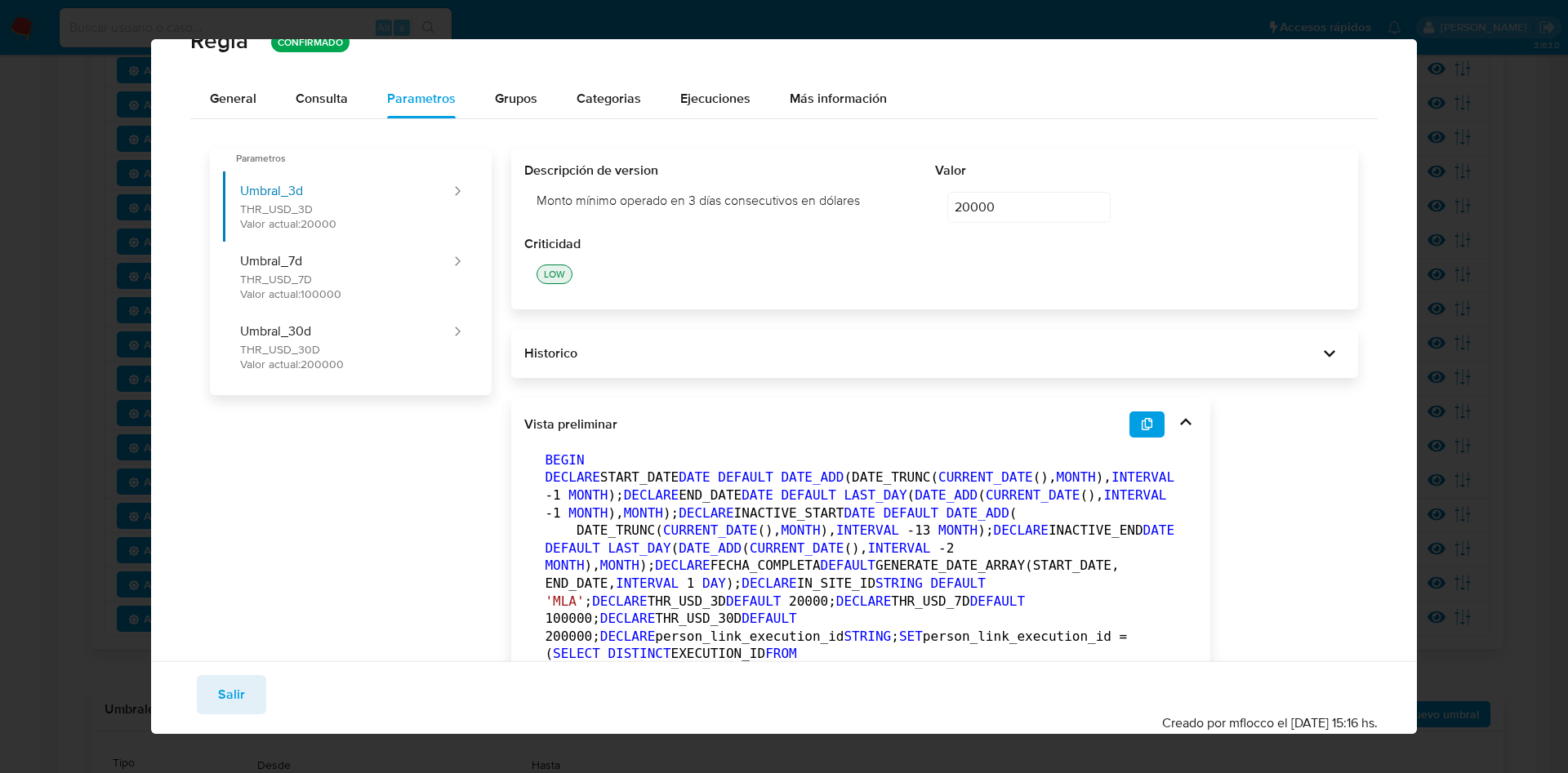
scroll to position [0, 0]
